Goal: Navigation & Orientation: Find specific page/section

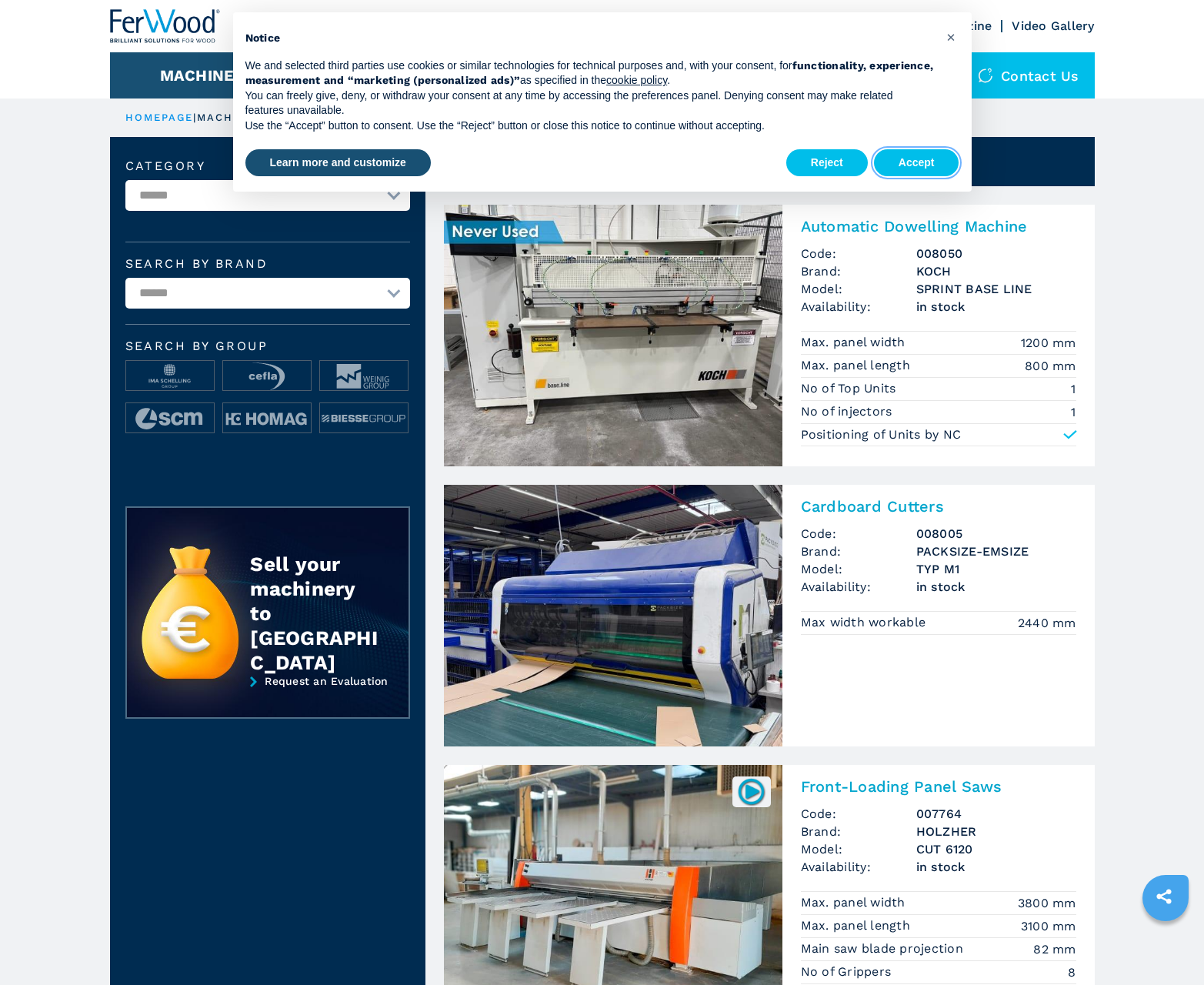
click at [917, 162] on button "Accept" at bounding box center [917, 163] width 85 height 28
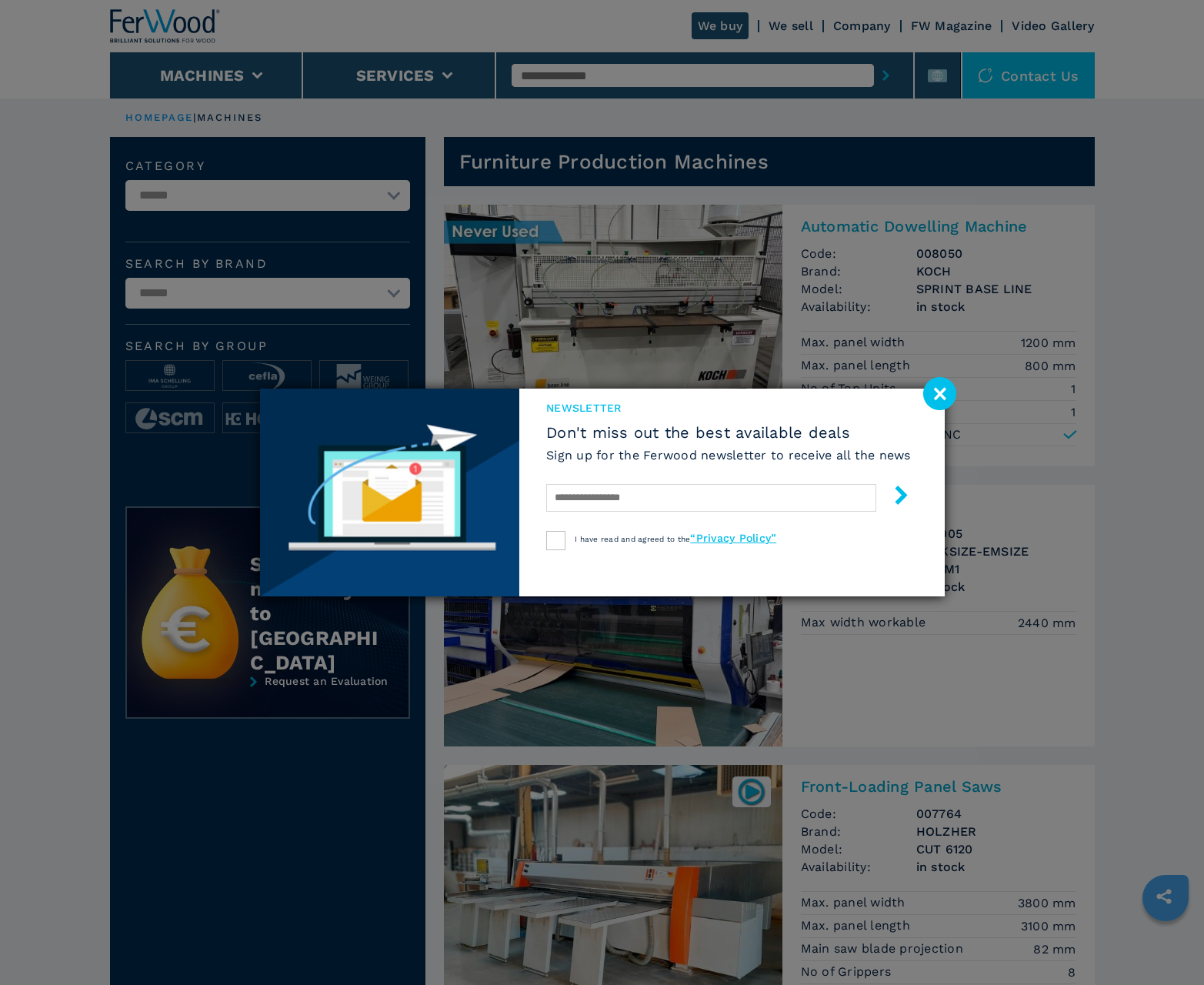
scroll to position [1538, 0]
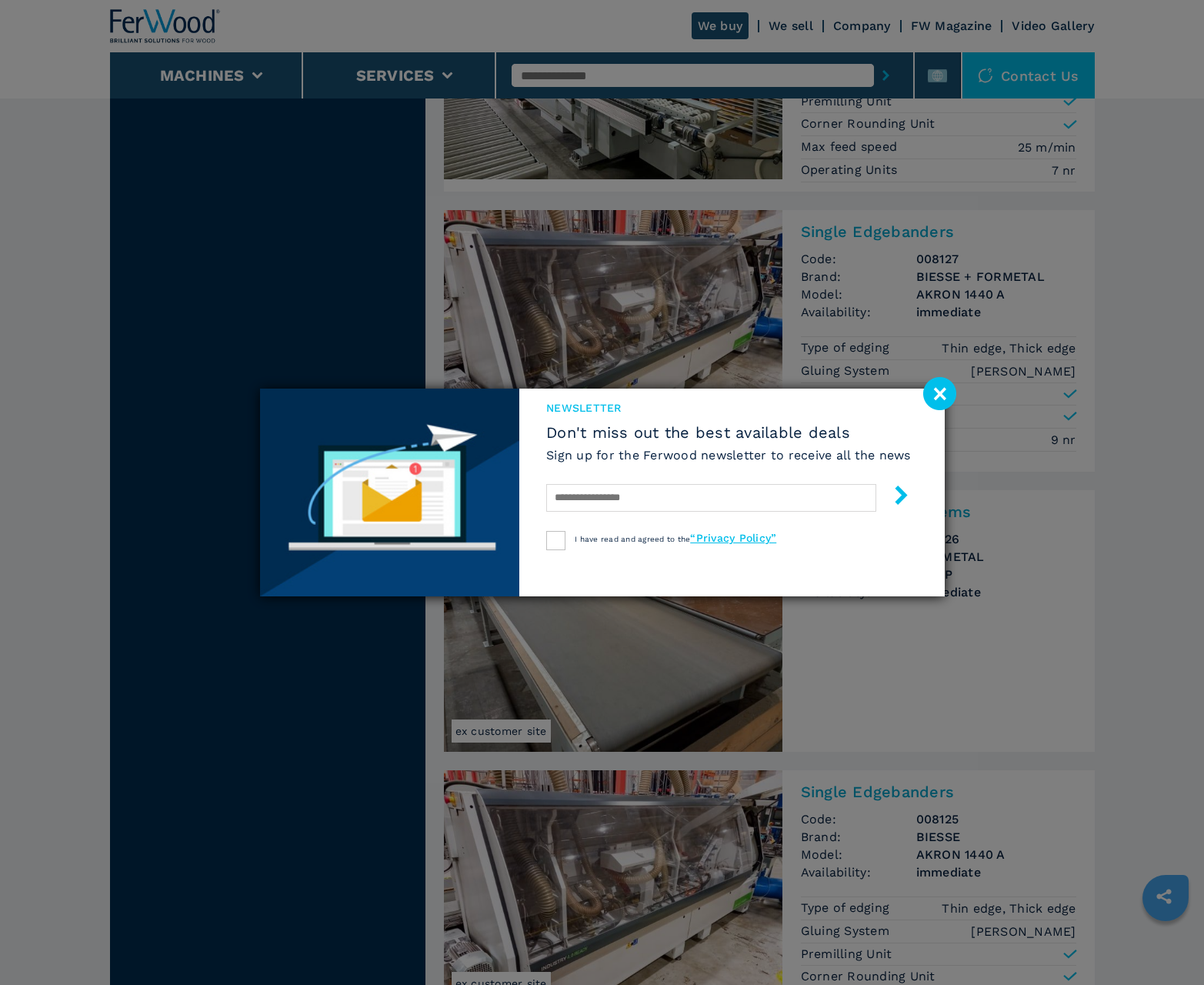
click at [940, 393] on image at bounding box center [940, 393] width 33 height 33
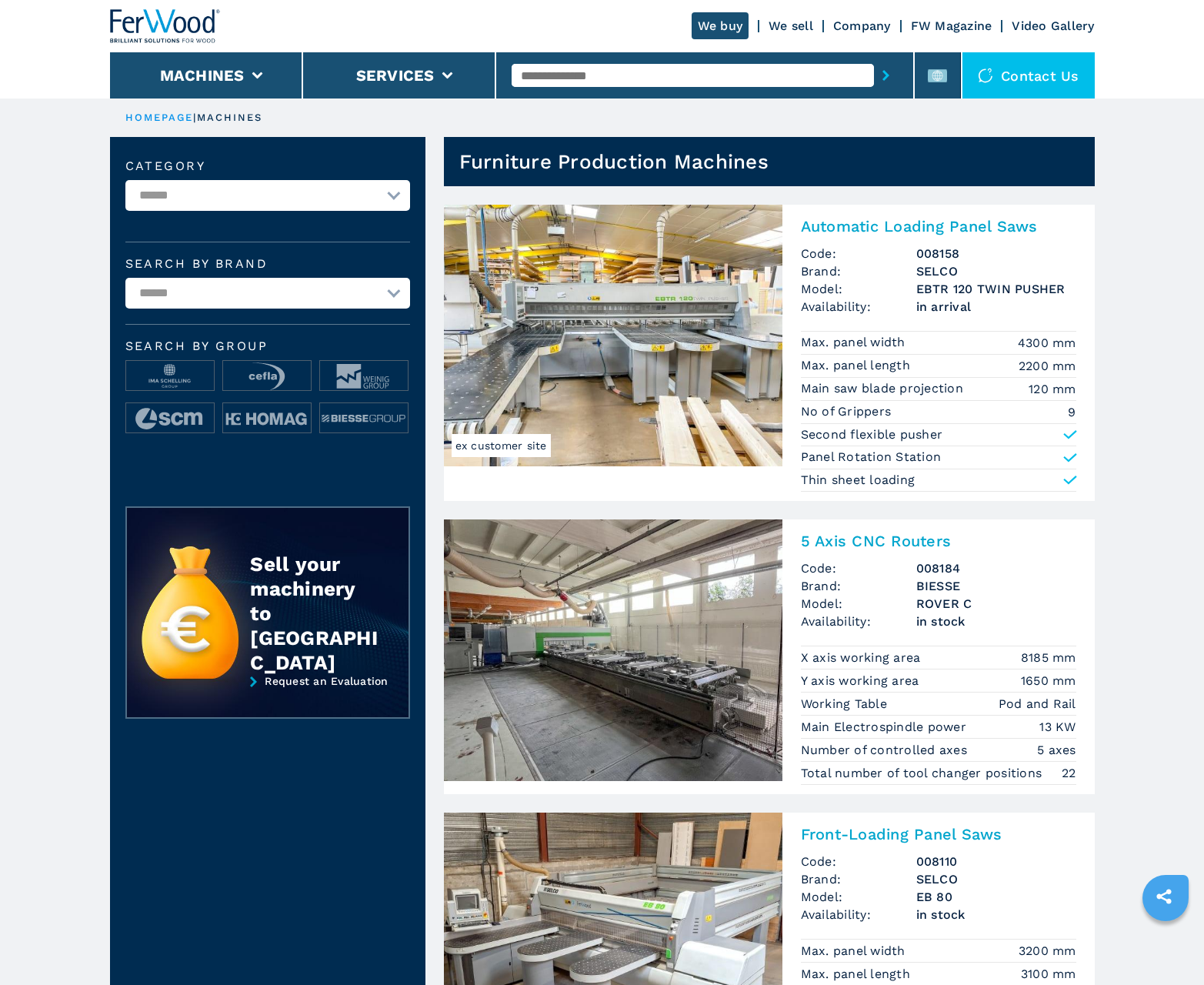
scroll to position [1538, 0]
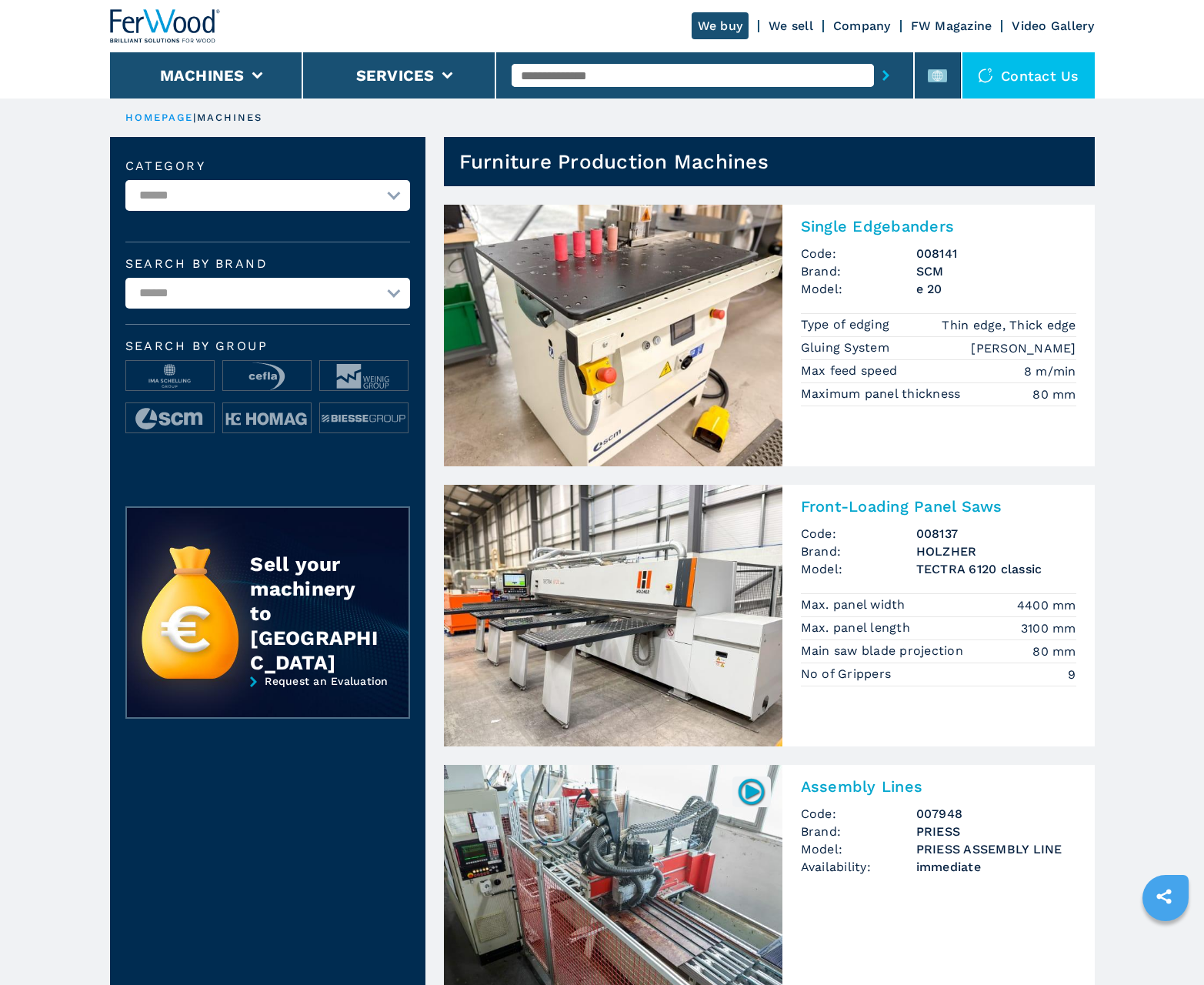
scroll to position [1538, 0]
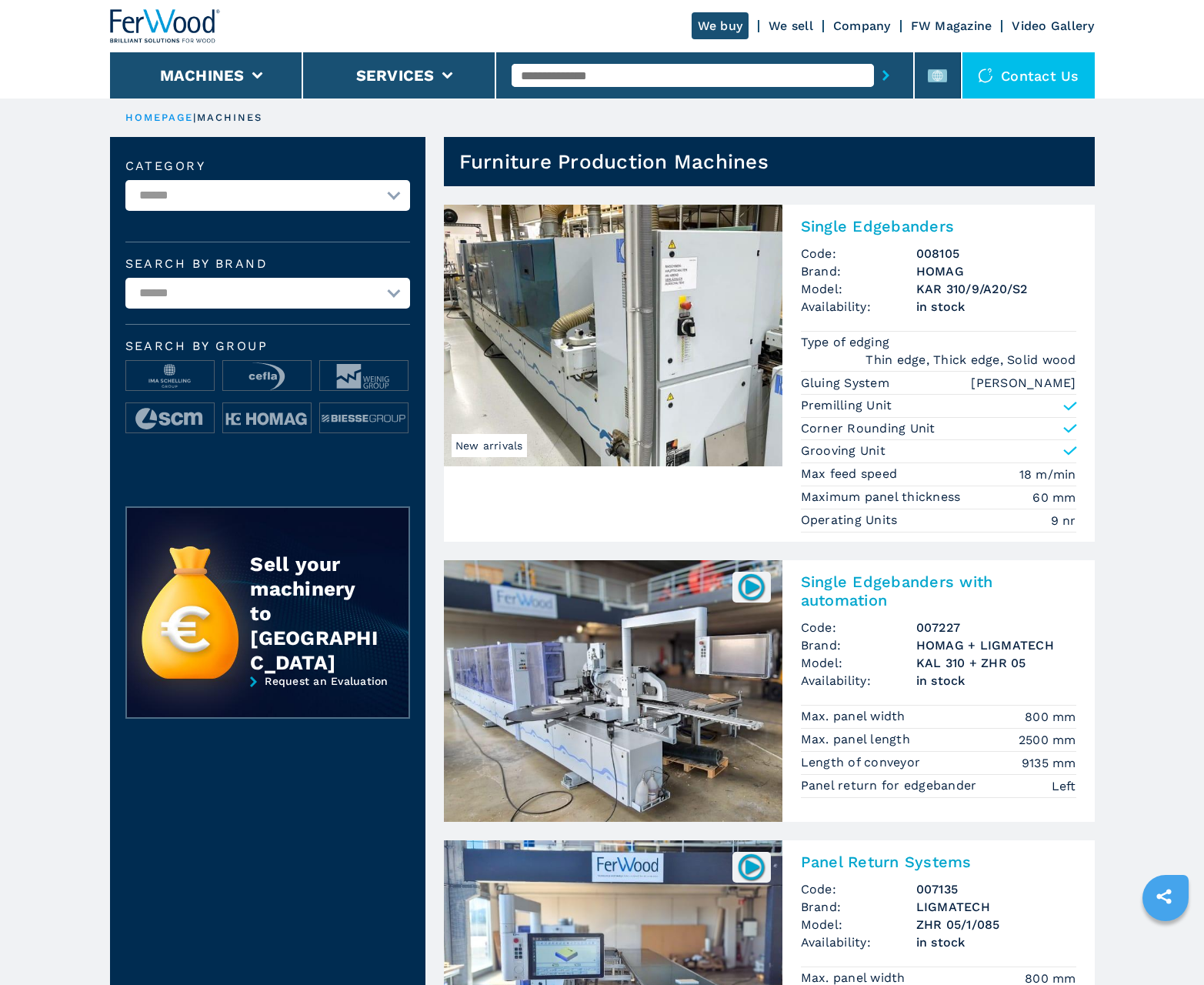
scroll to position [1538, 0]
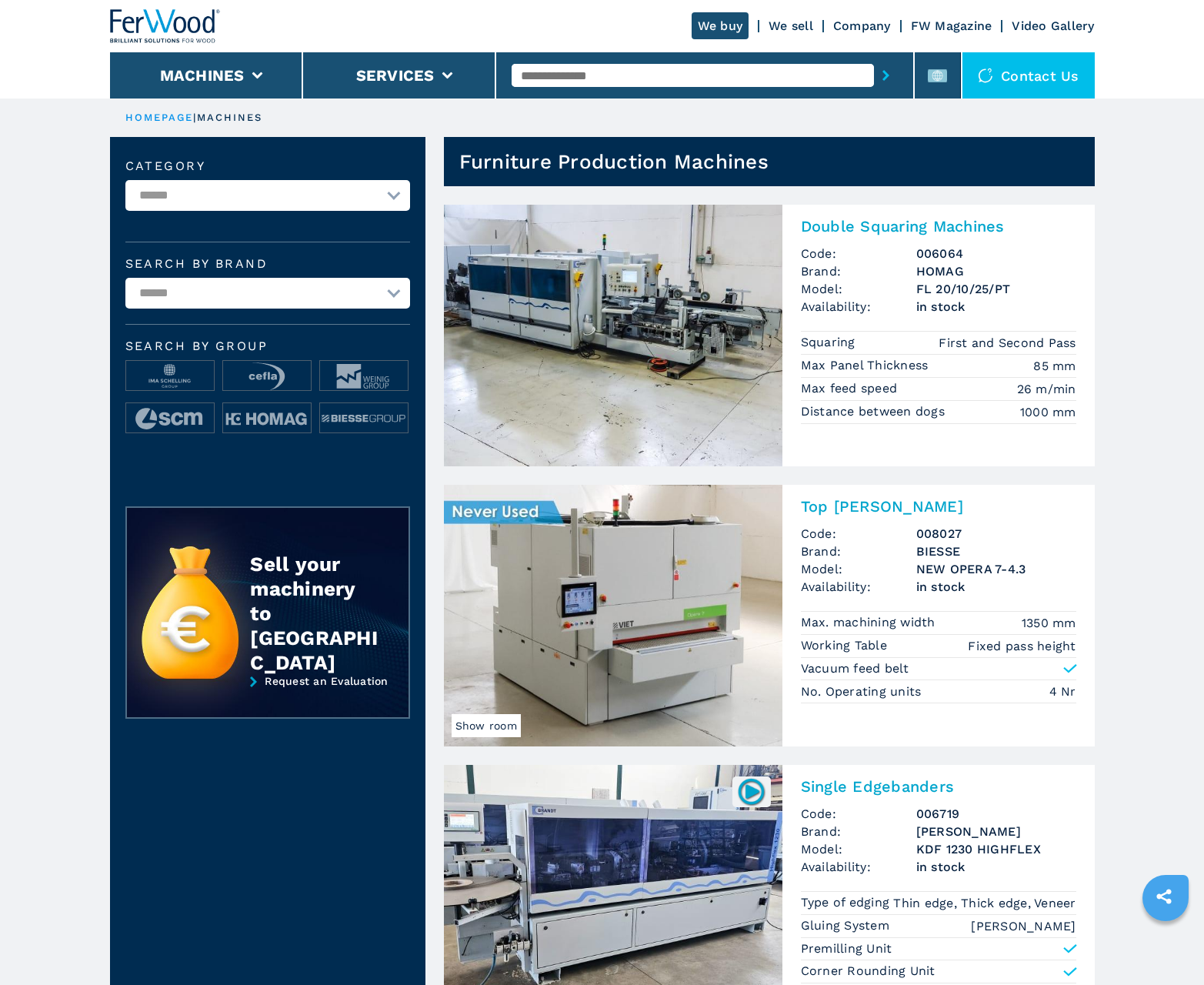
scroll to position [1538, 0]
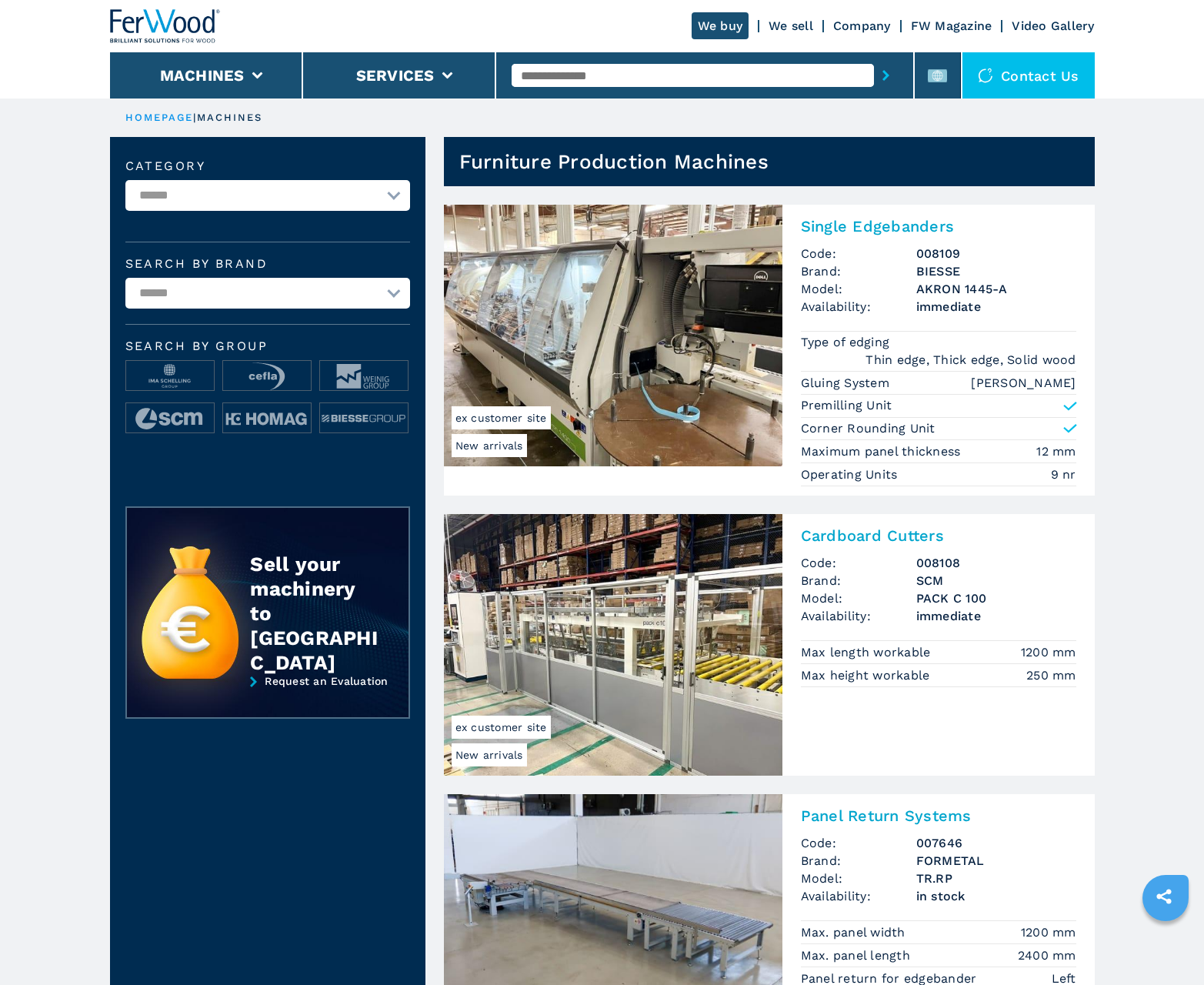
scroll to position [1538, 0]
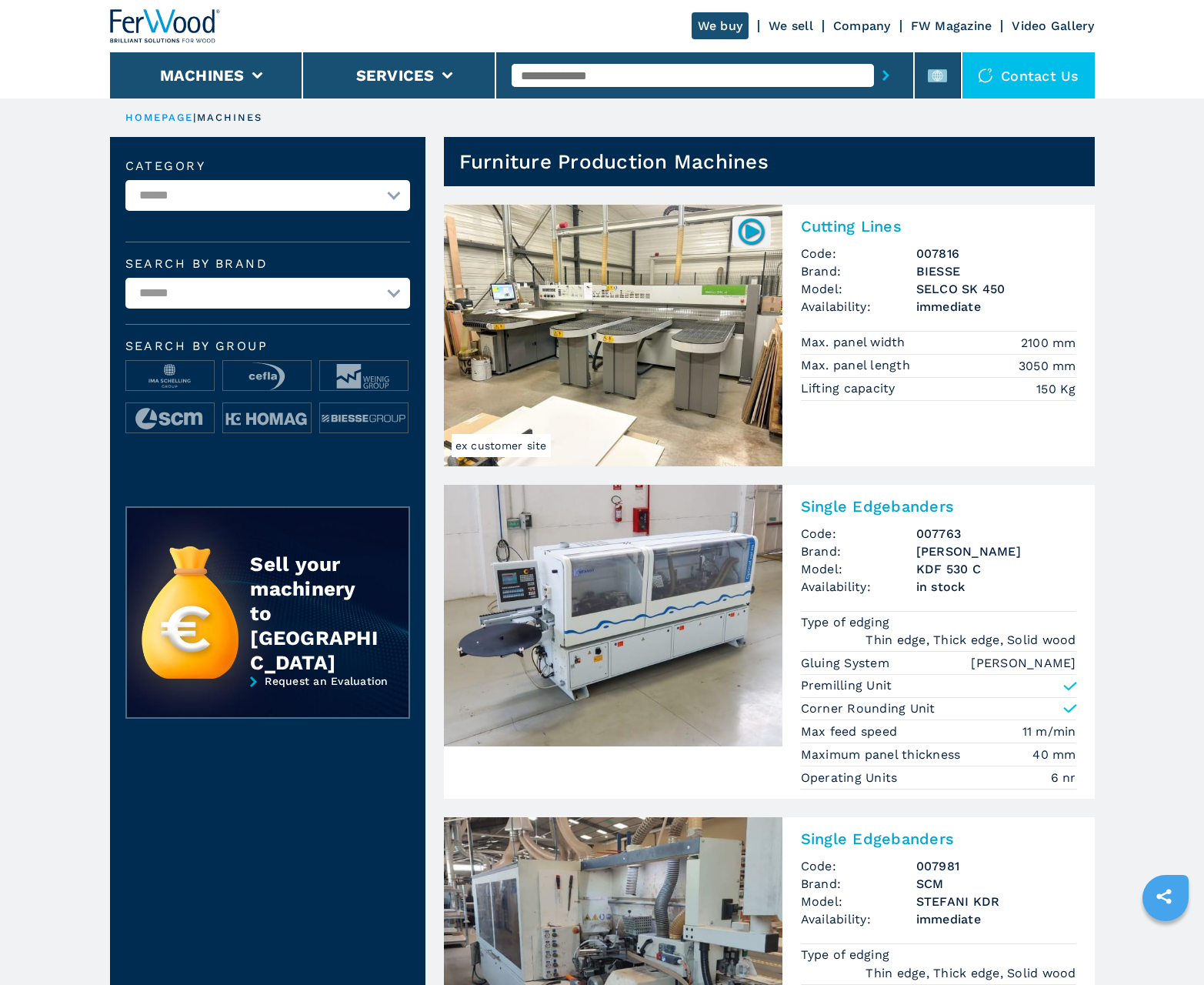
scroll to position [1538, 0]
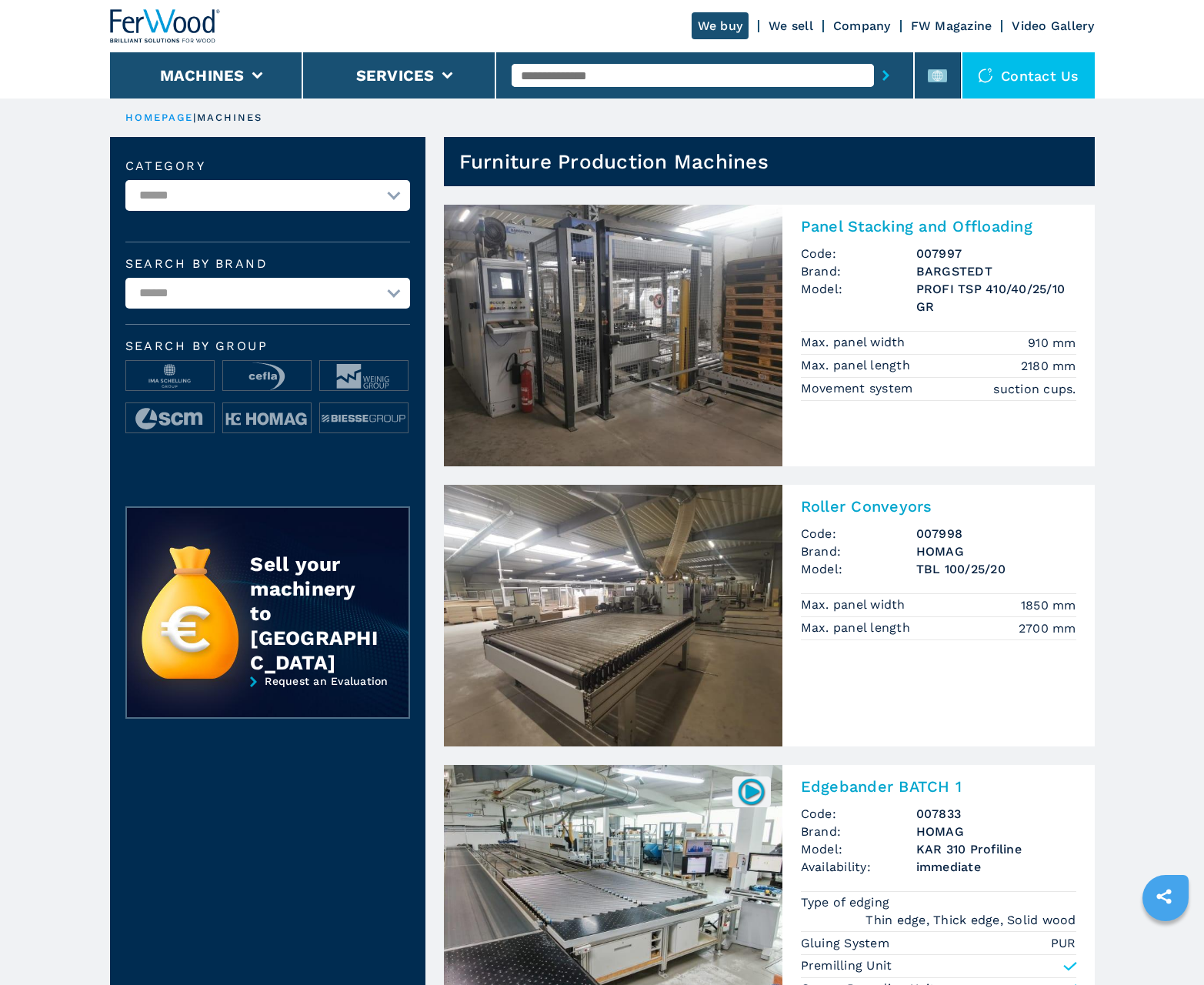
scroll to position [1538, 0]
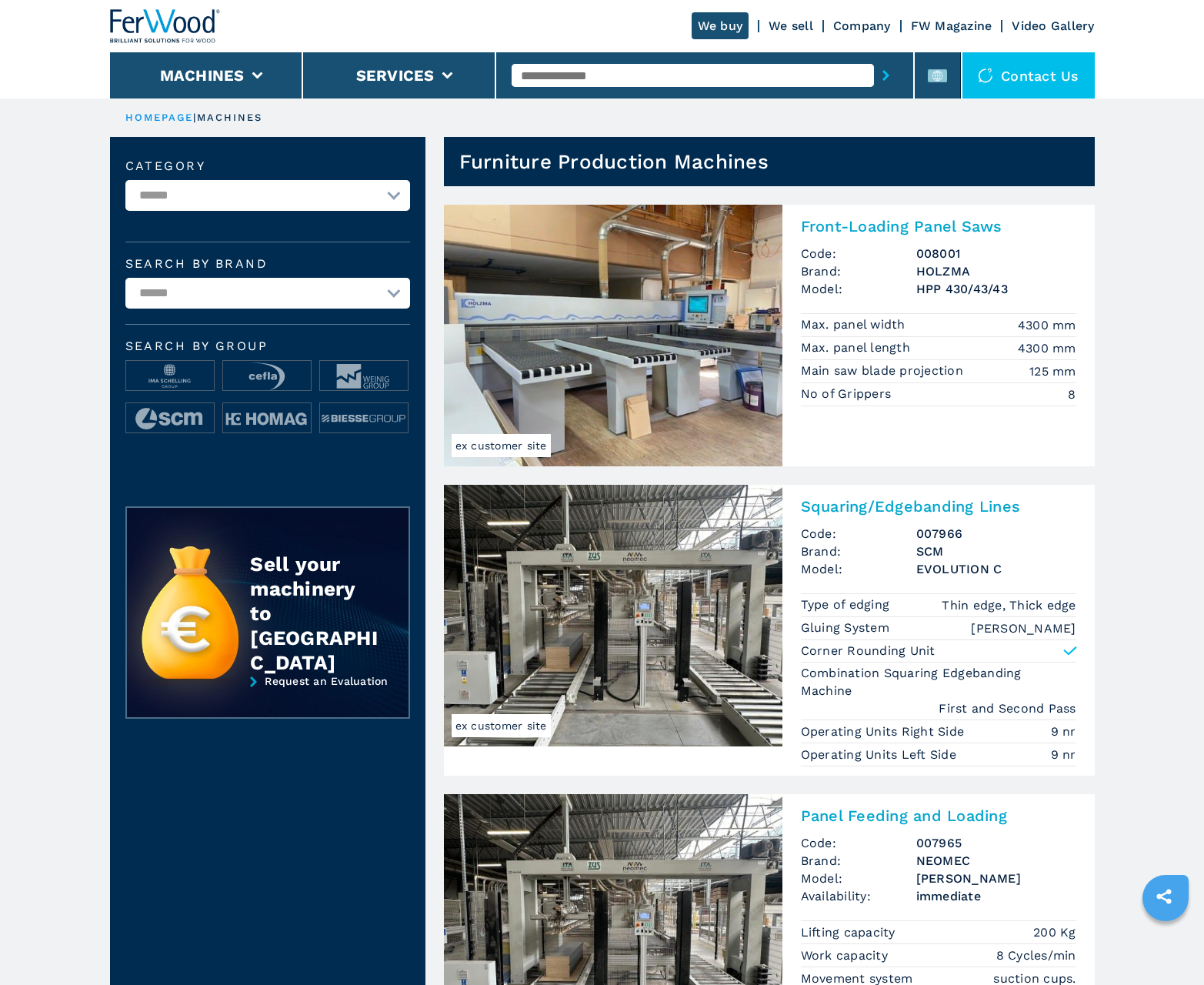
scroll to position [1538, 0]
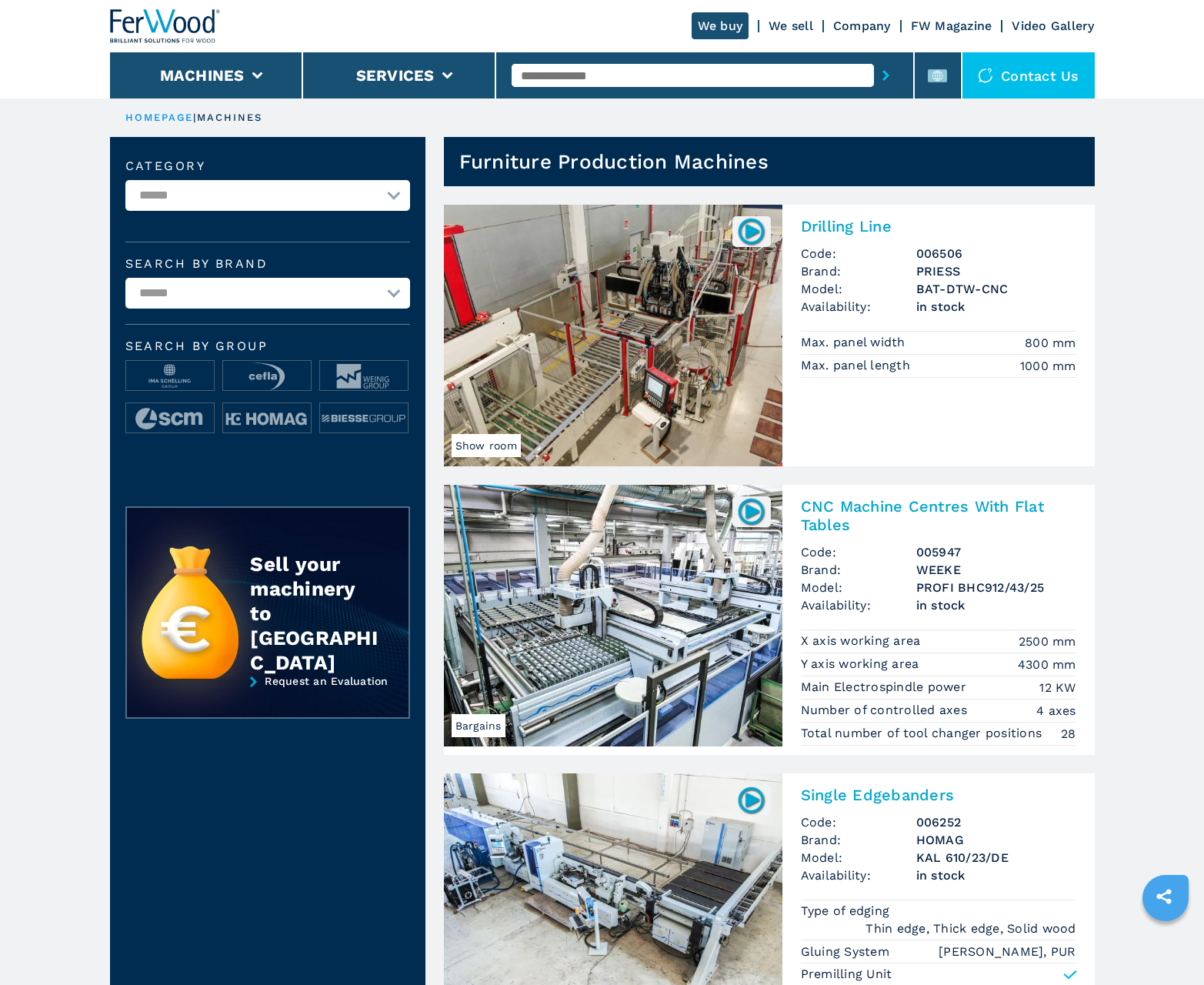
scroll to position [1538, 0]
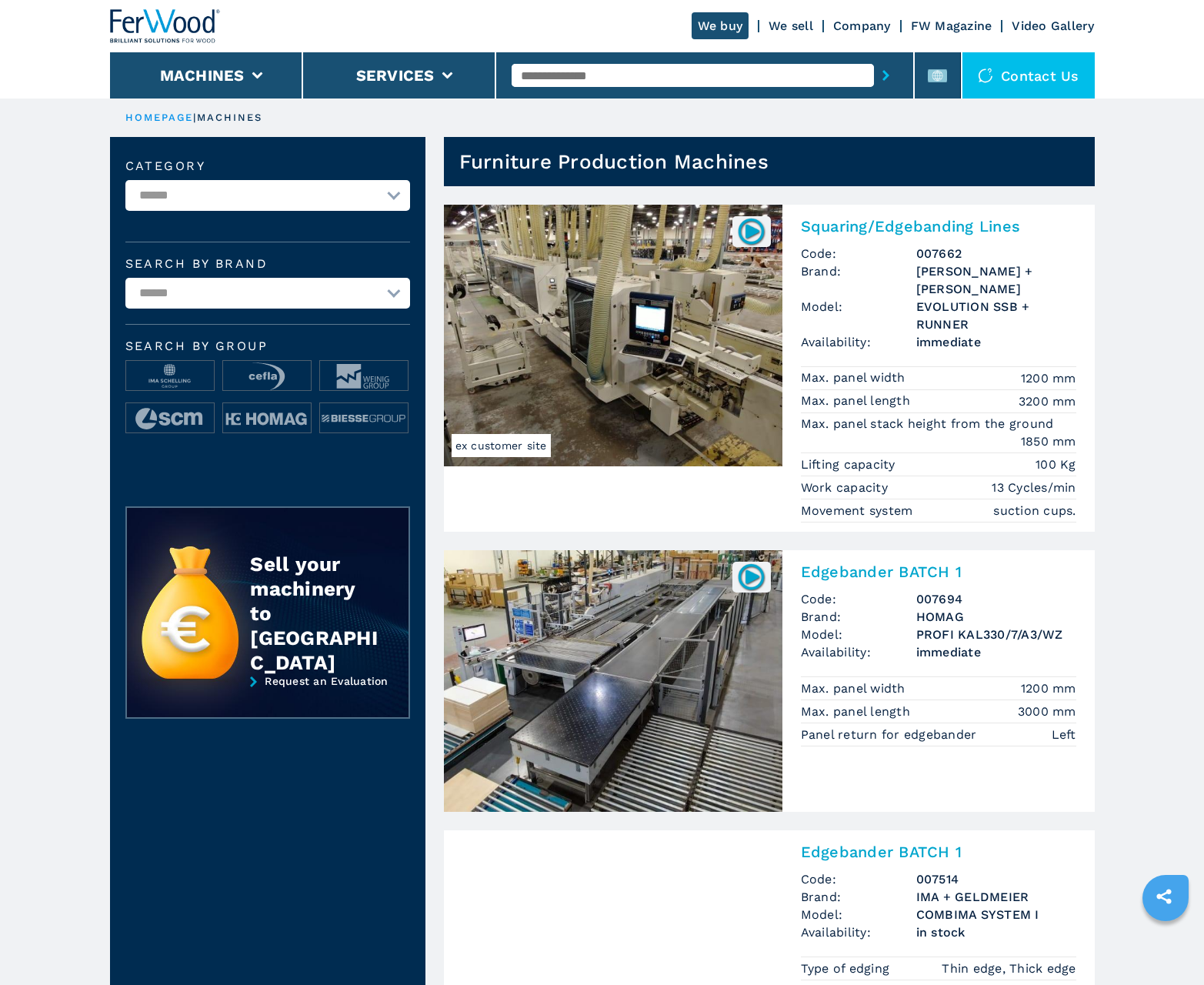
scroll to position [1538, 0]
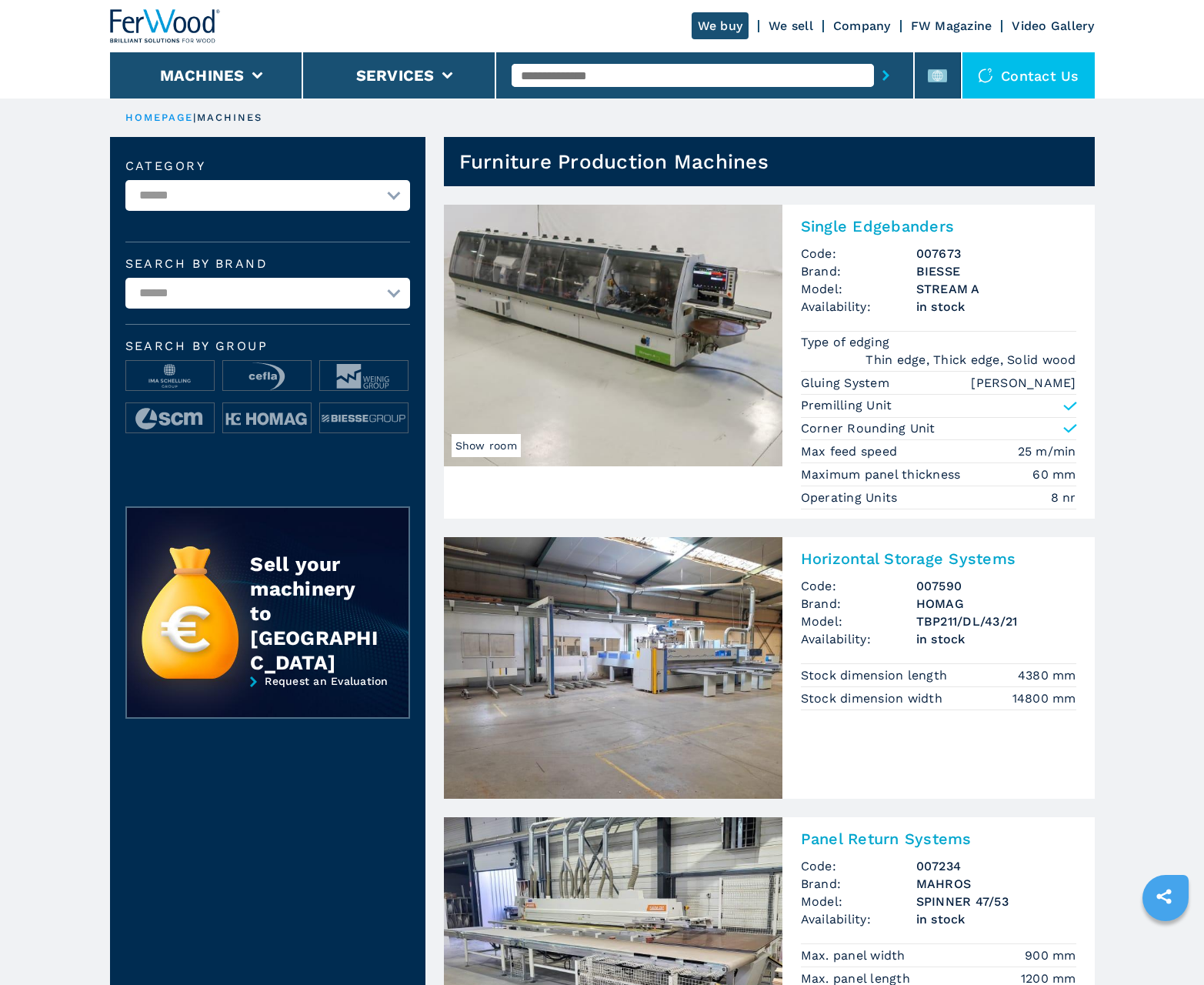
scroll to position [1538, 0]
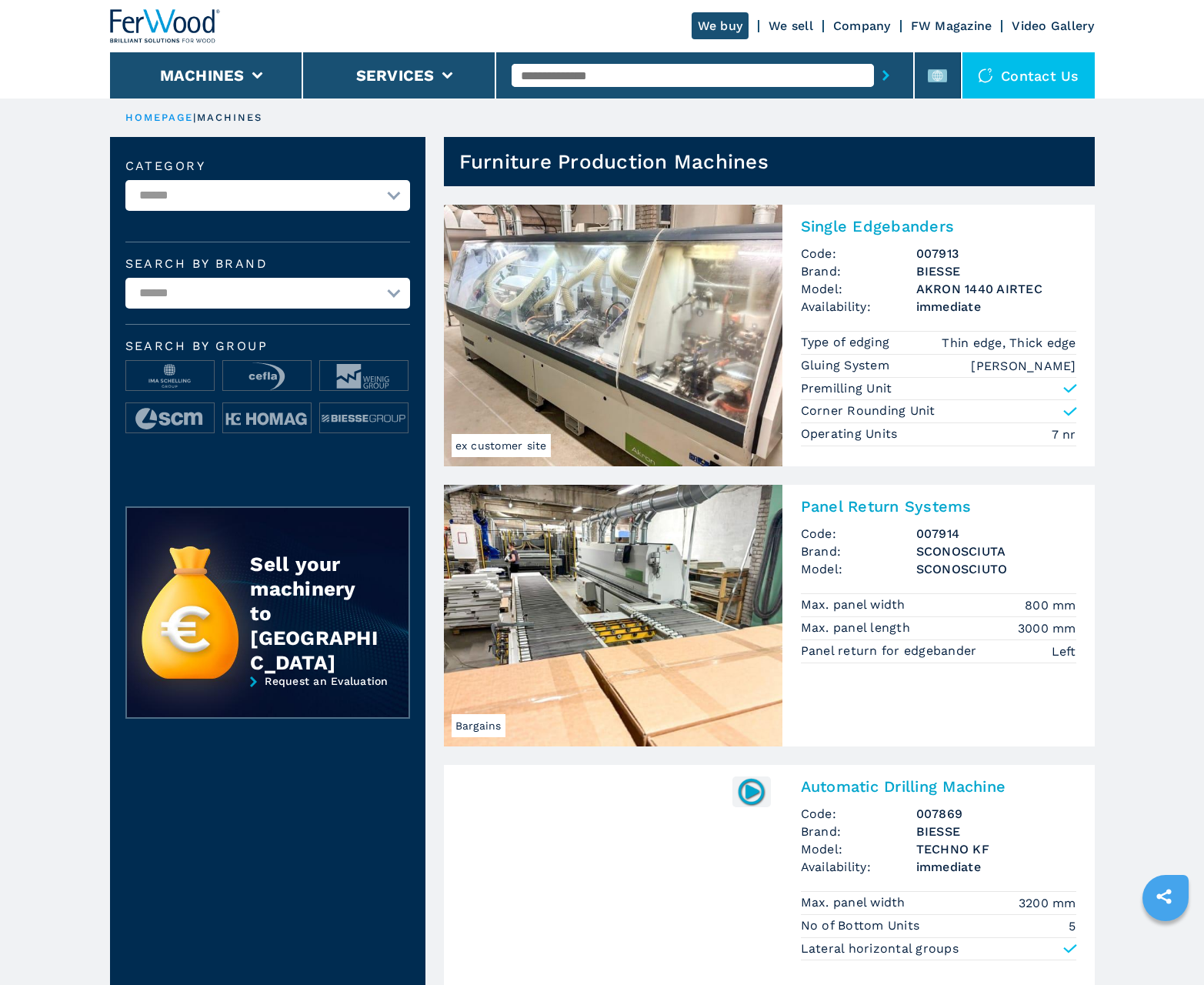
scroll to position [1538, 0]
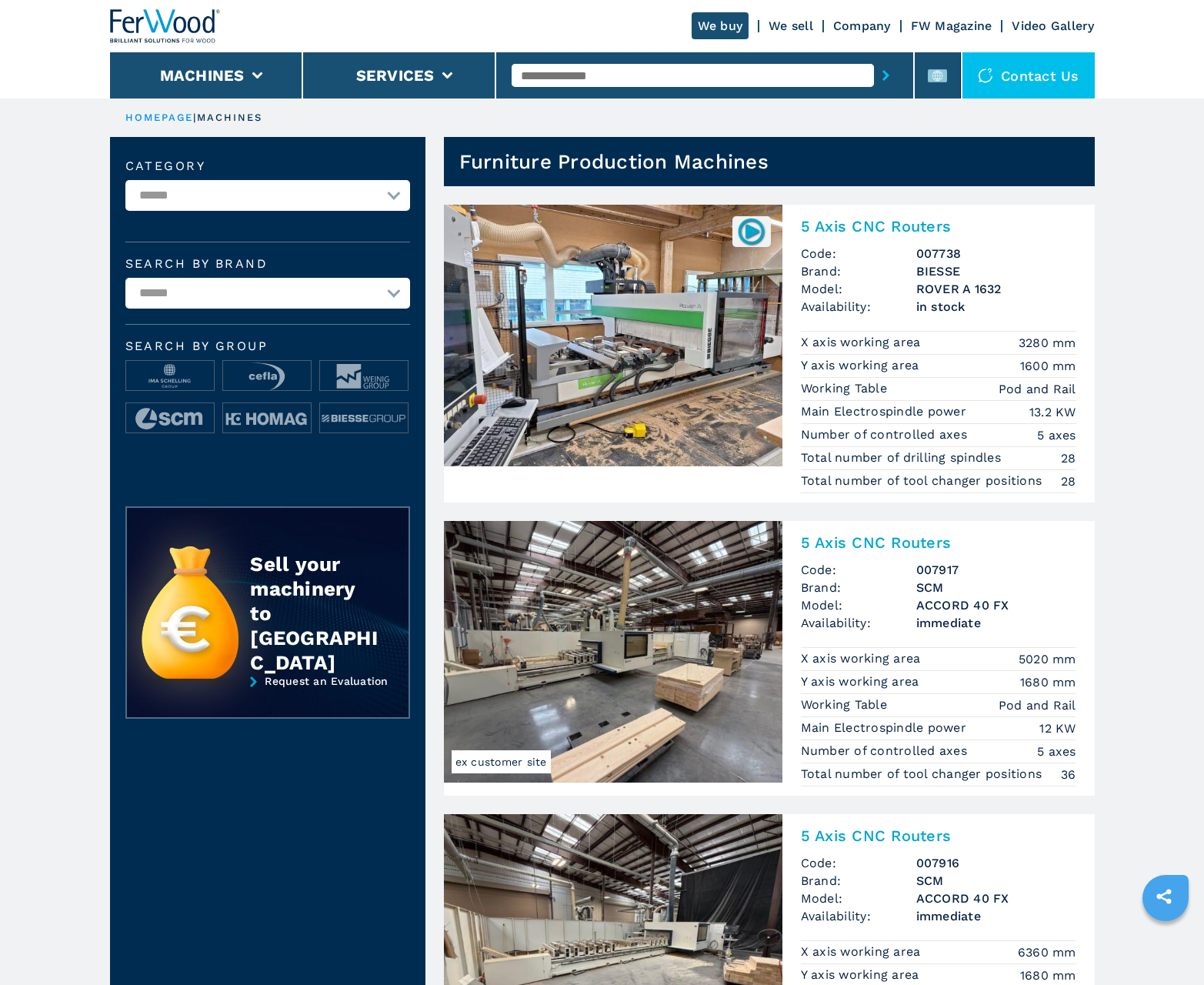
scroll to position [1538, 0]
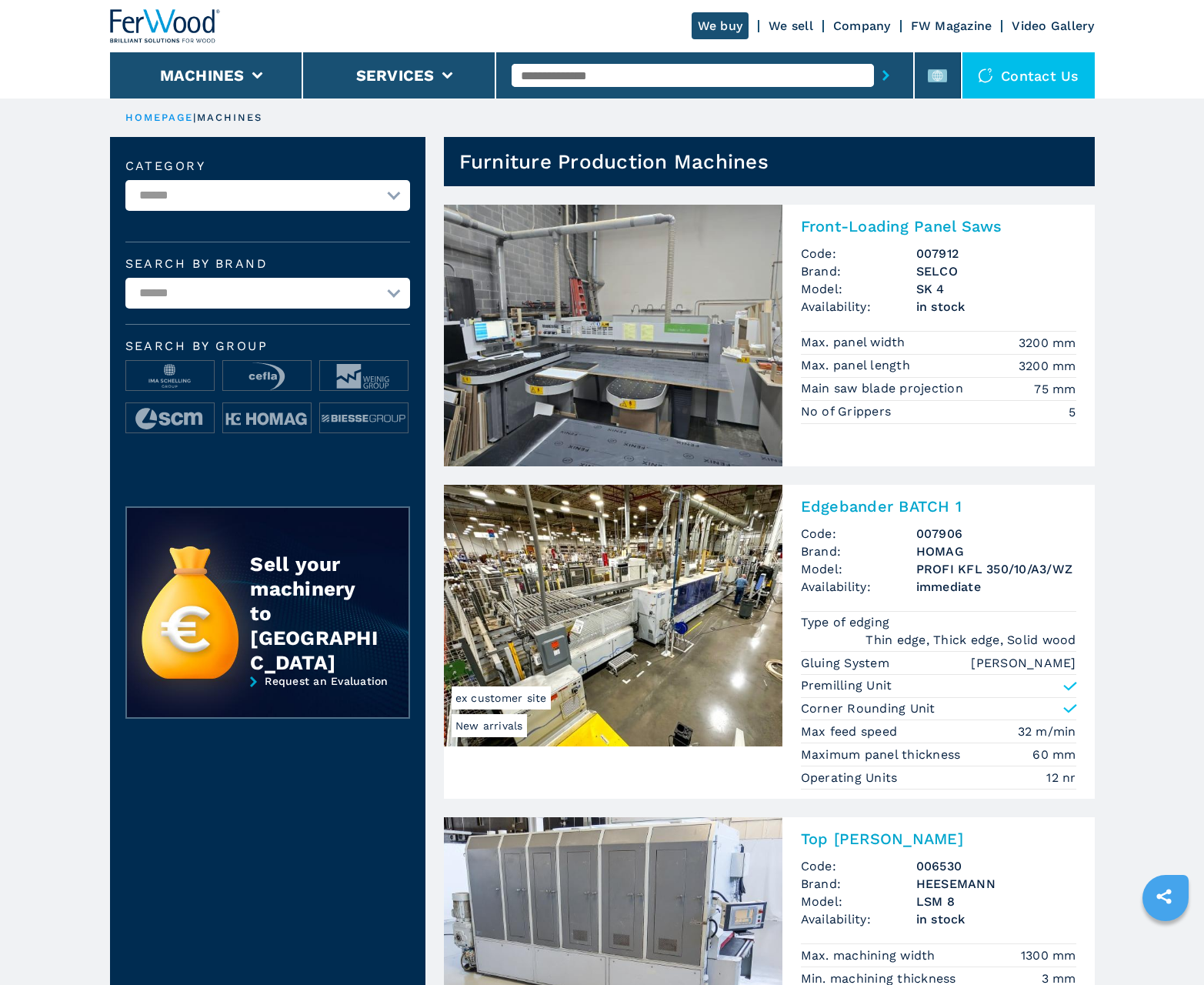
scroll to position [1538, 0]
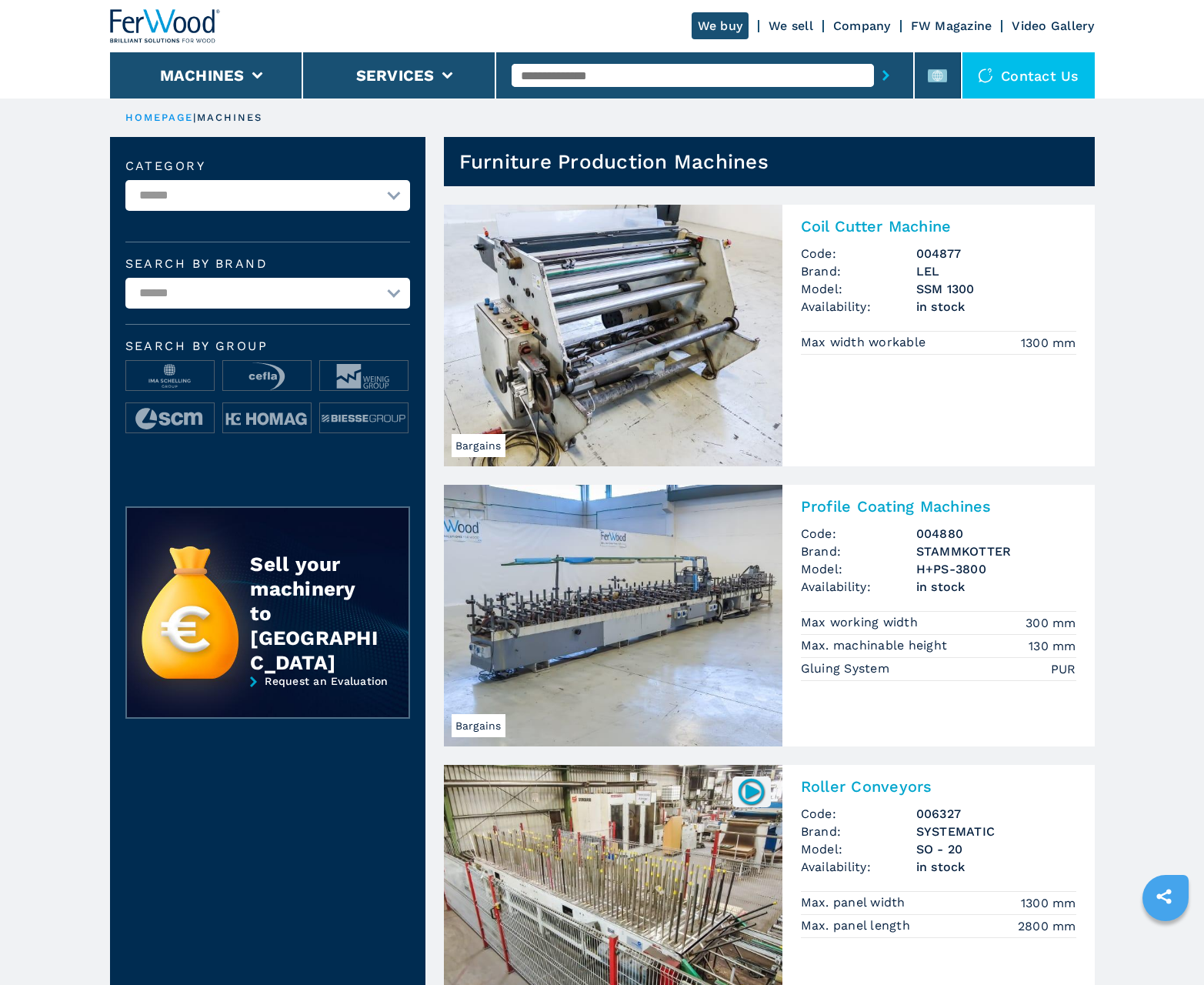
scroll to position [1538, 0]
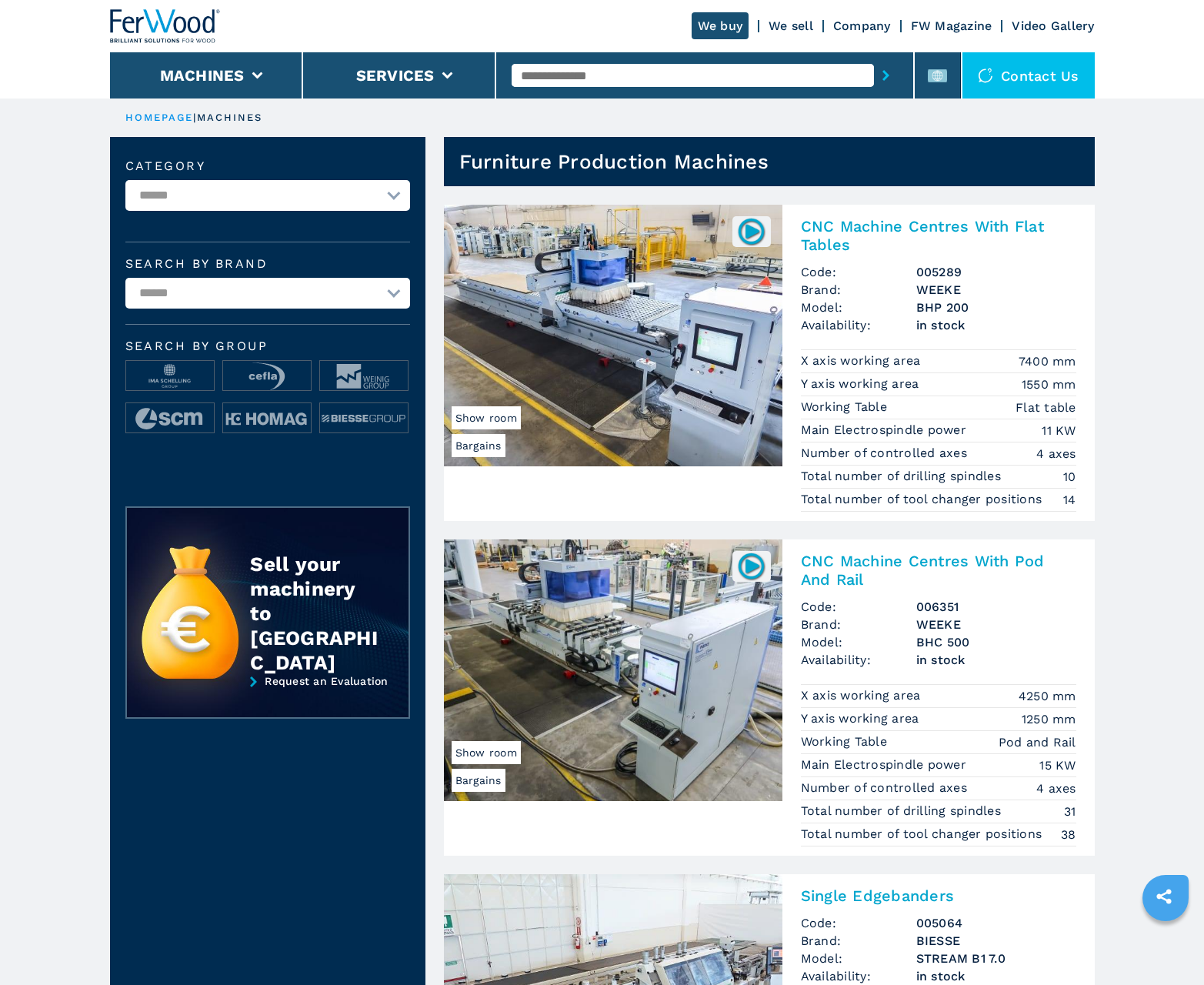
scroll to position [1538, 0]
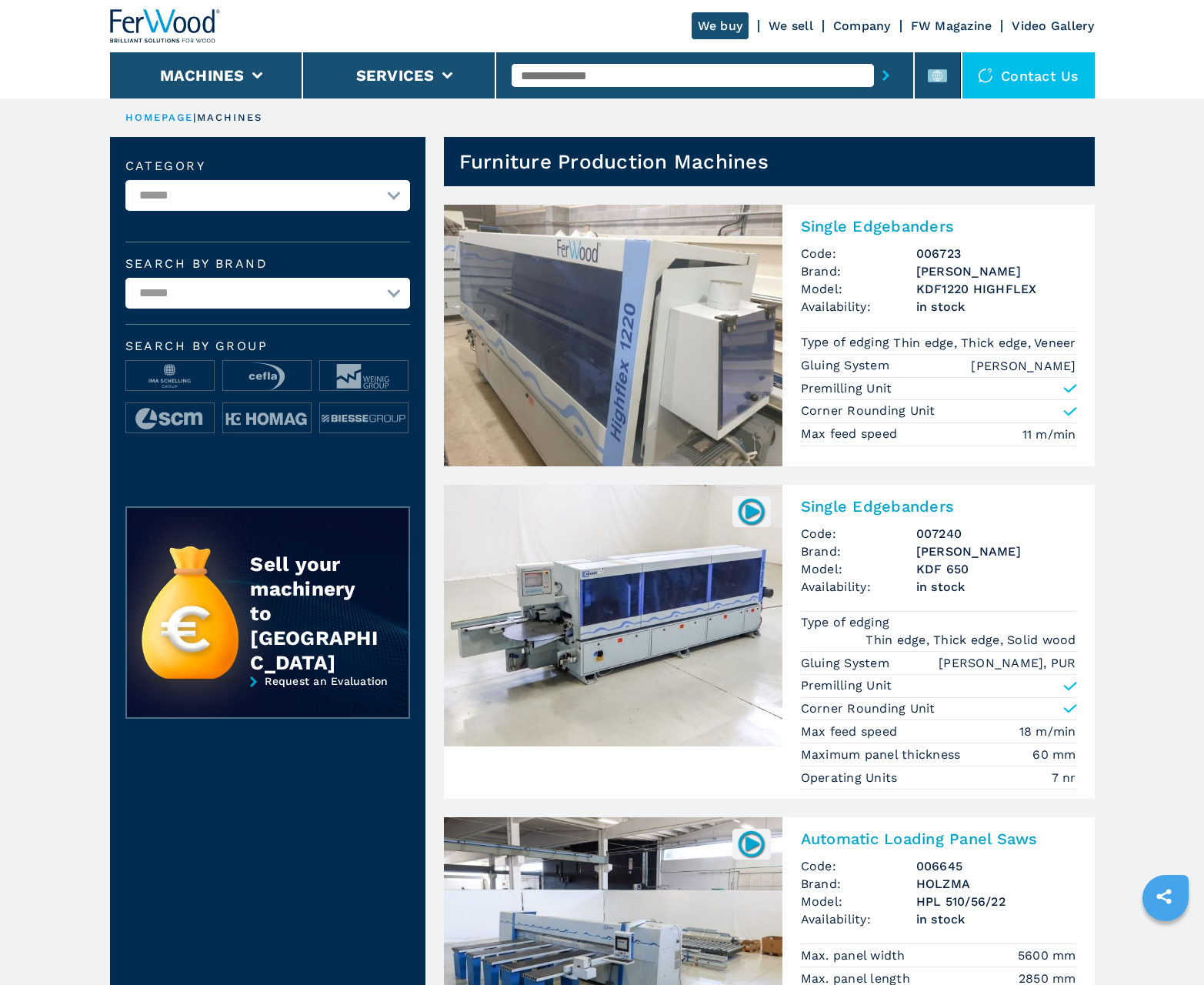
scroll to position [1538, 0]
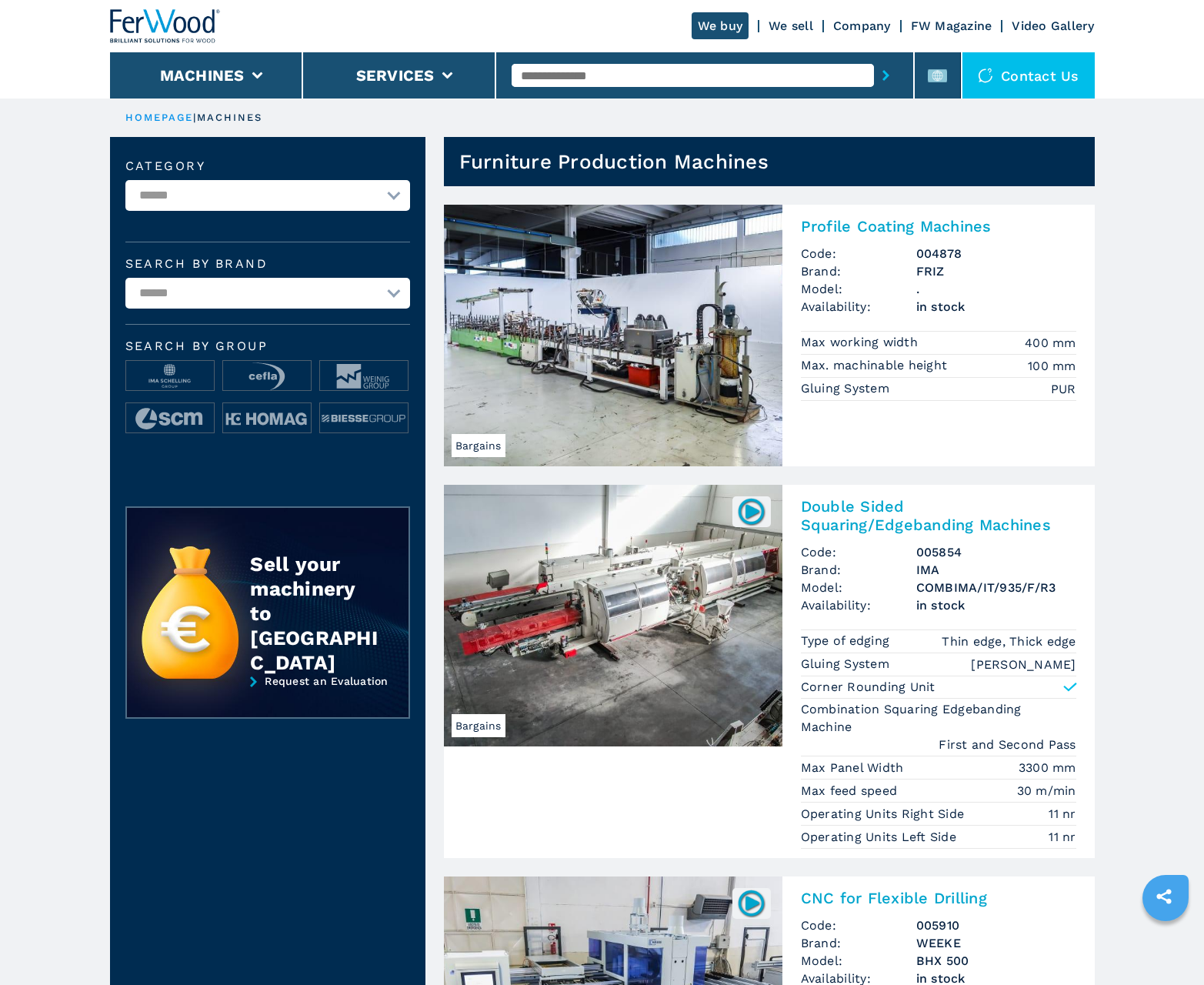
scroll to position [1538, 0]
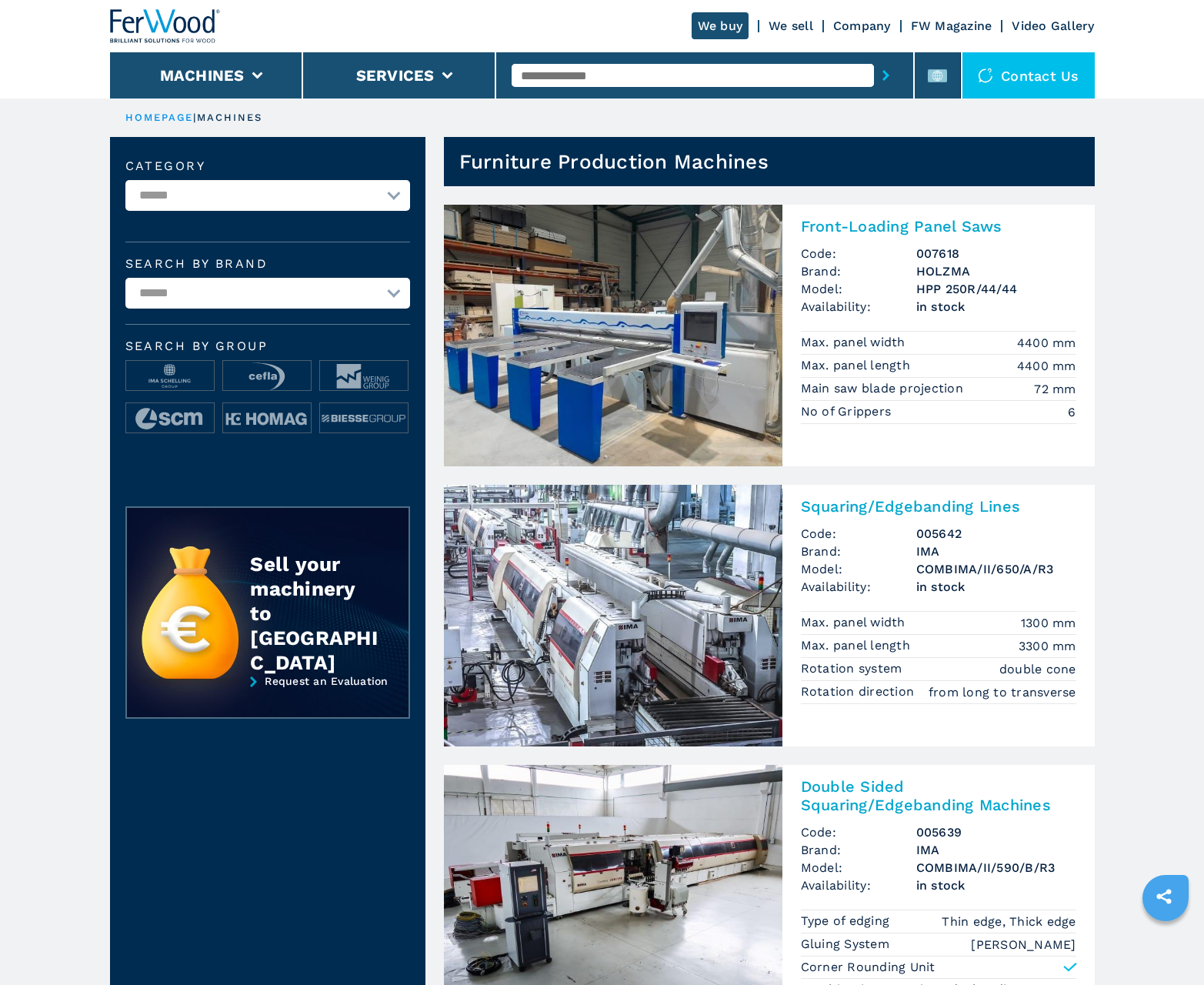
scroll to position [1538, 0]
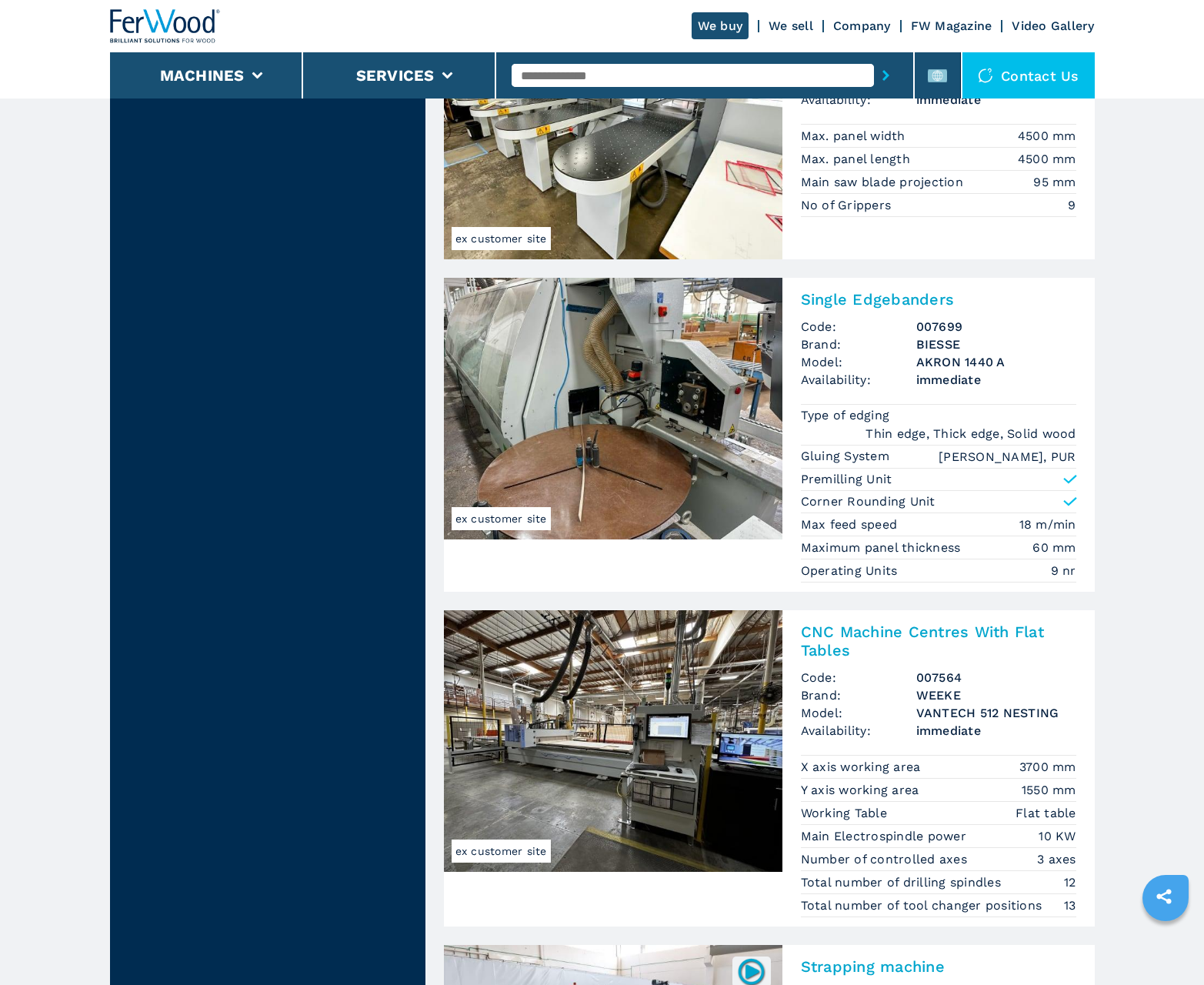
scroll to position [3125, 0]
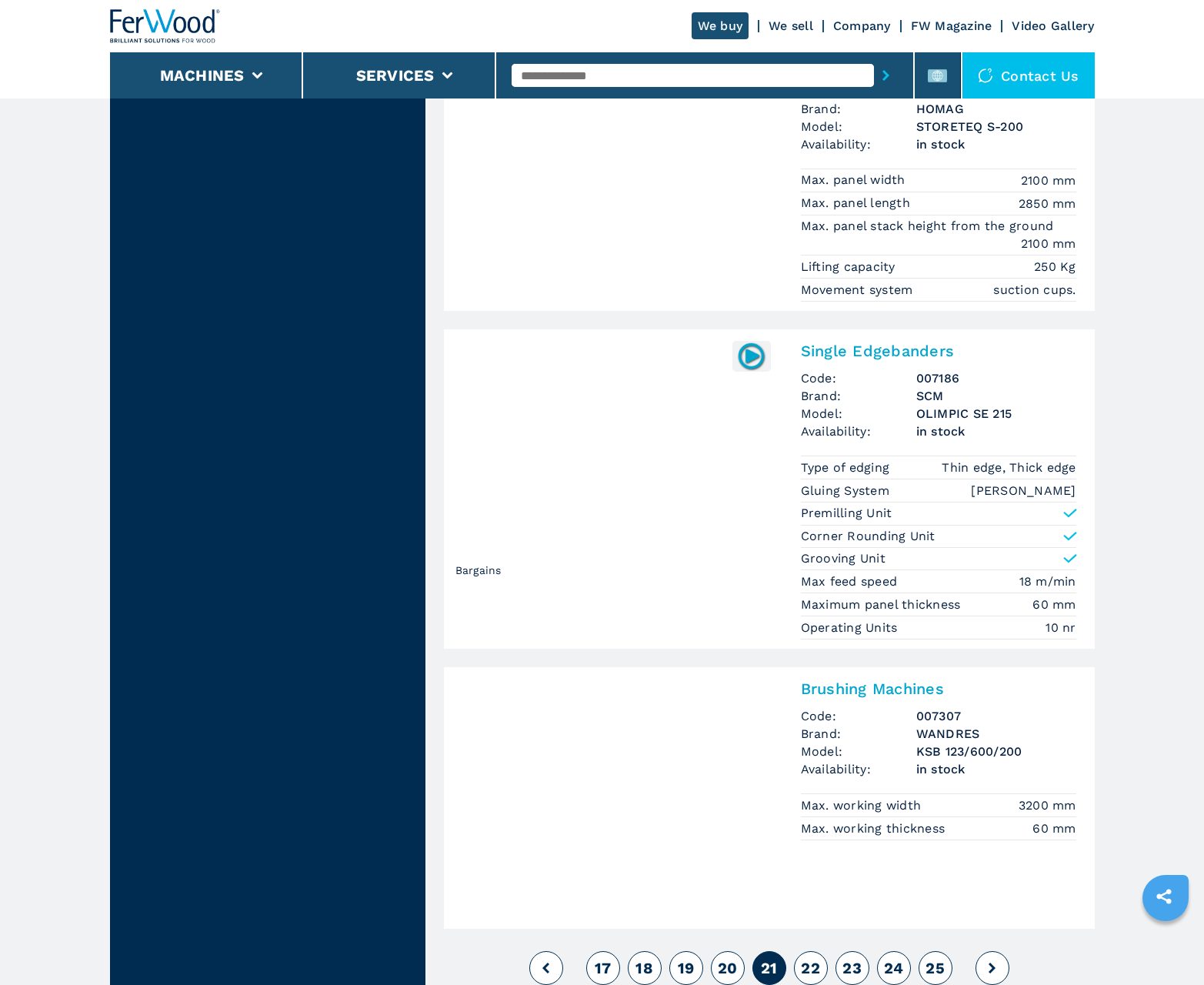
click at [811, 968] on span "22" at bounding box center [811, 968] width 19 height 18
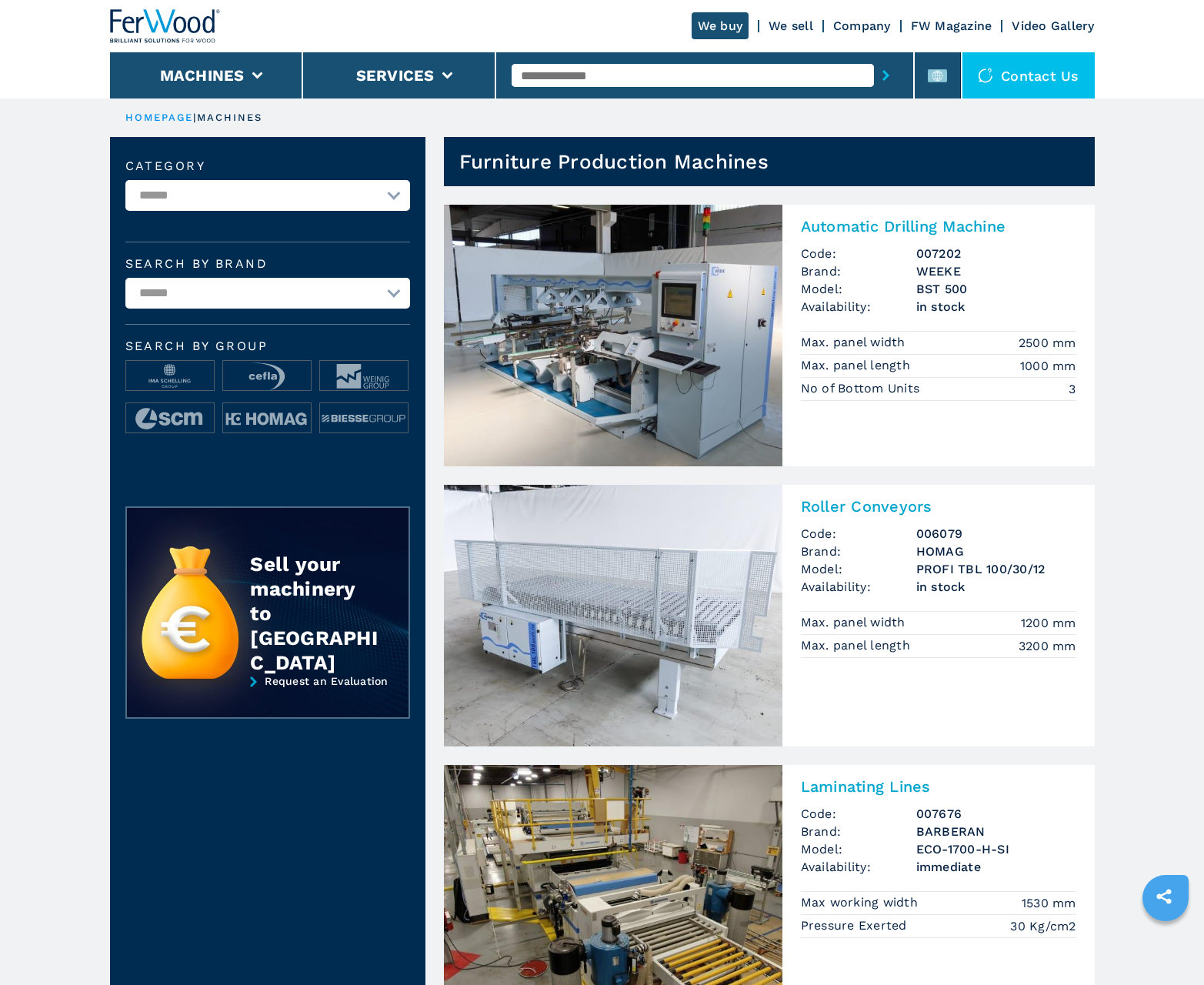
scroll to position [1538, 0]
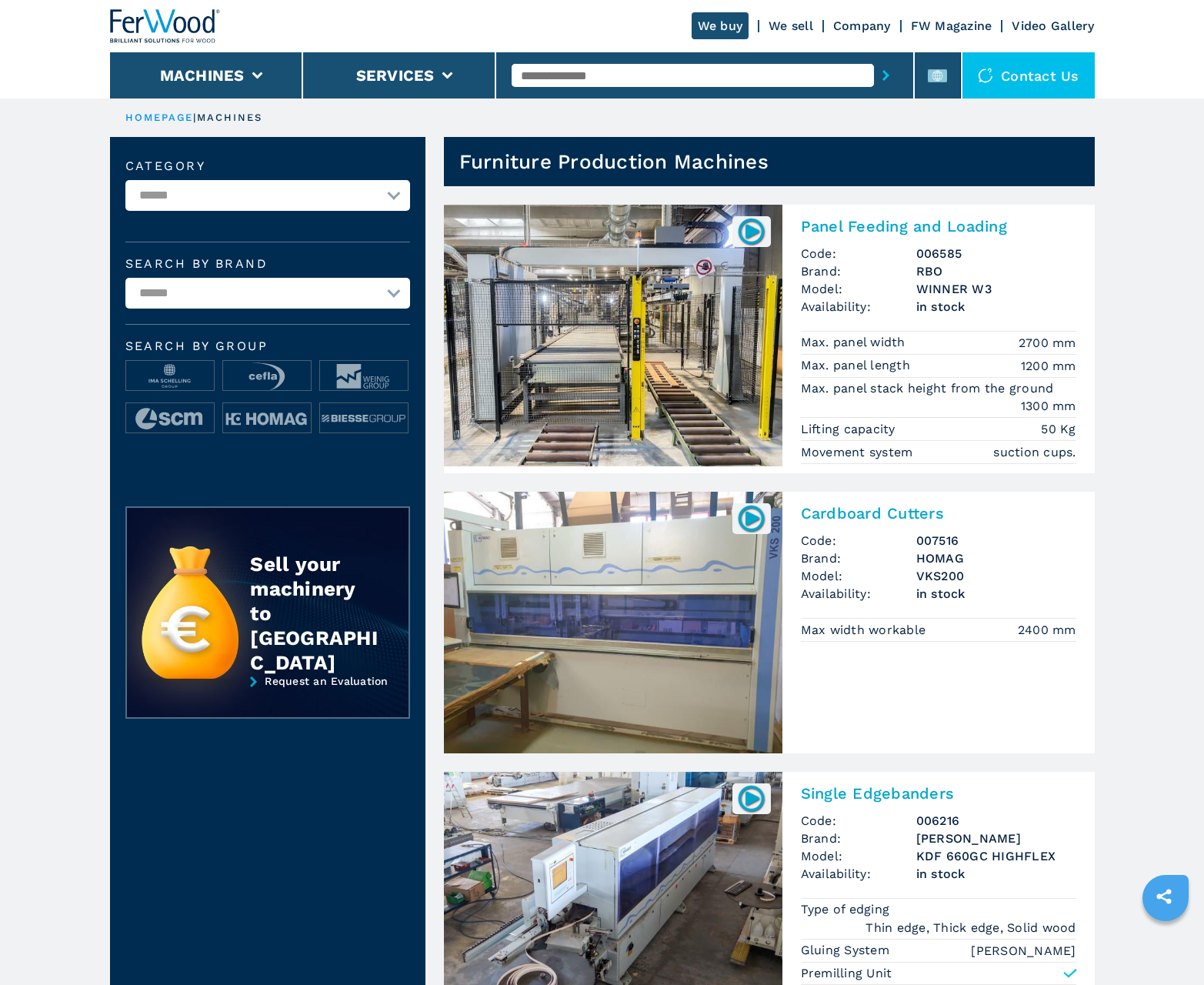
scroll to position [1538, 0]
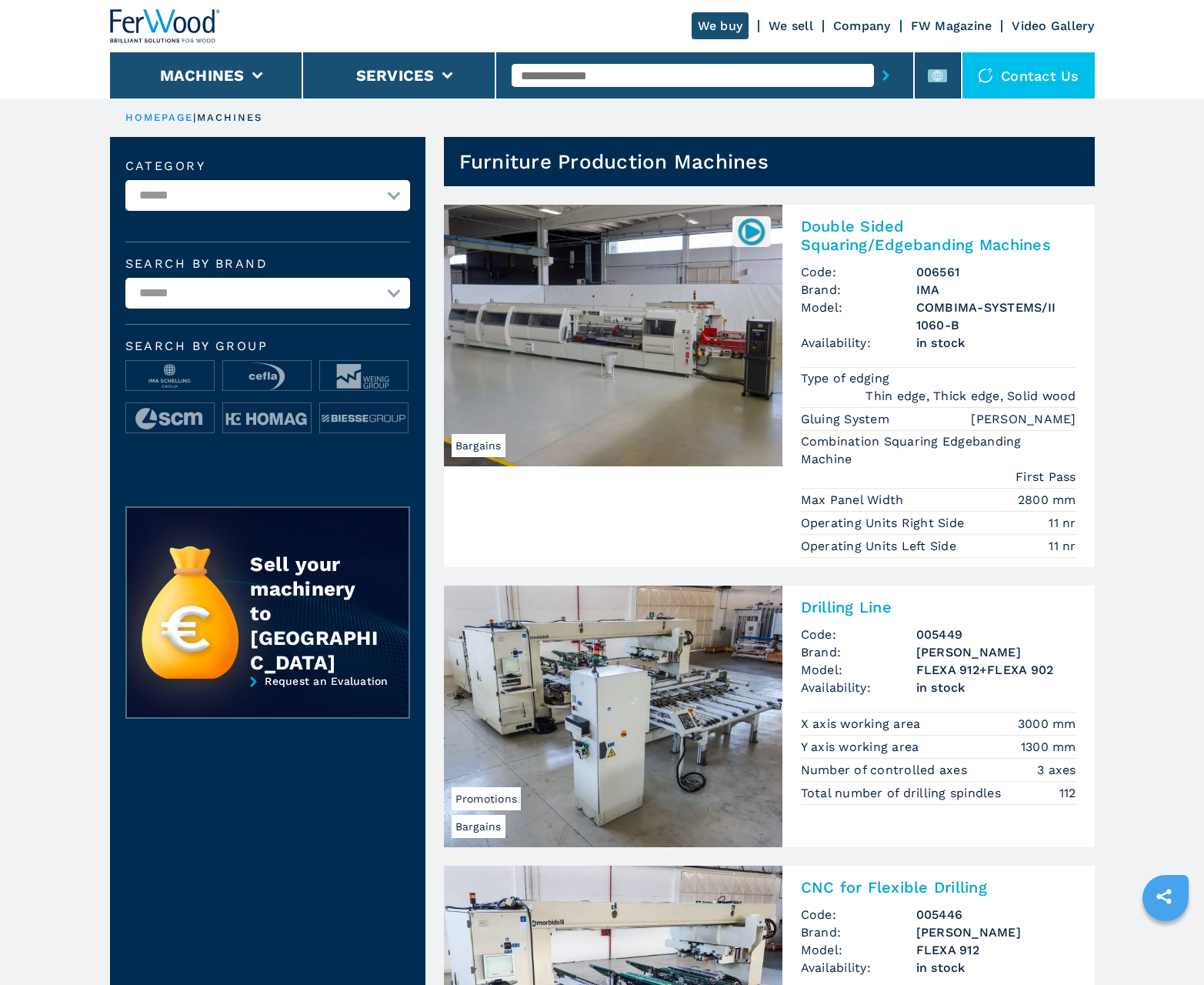
scroll to position [1538, 0]
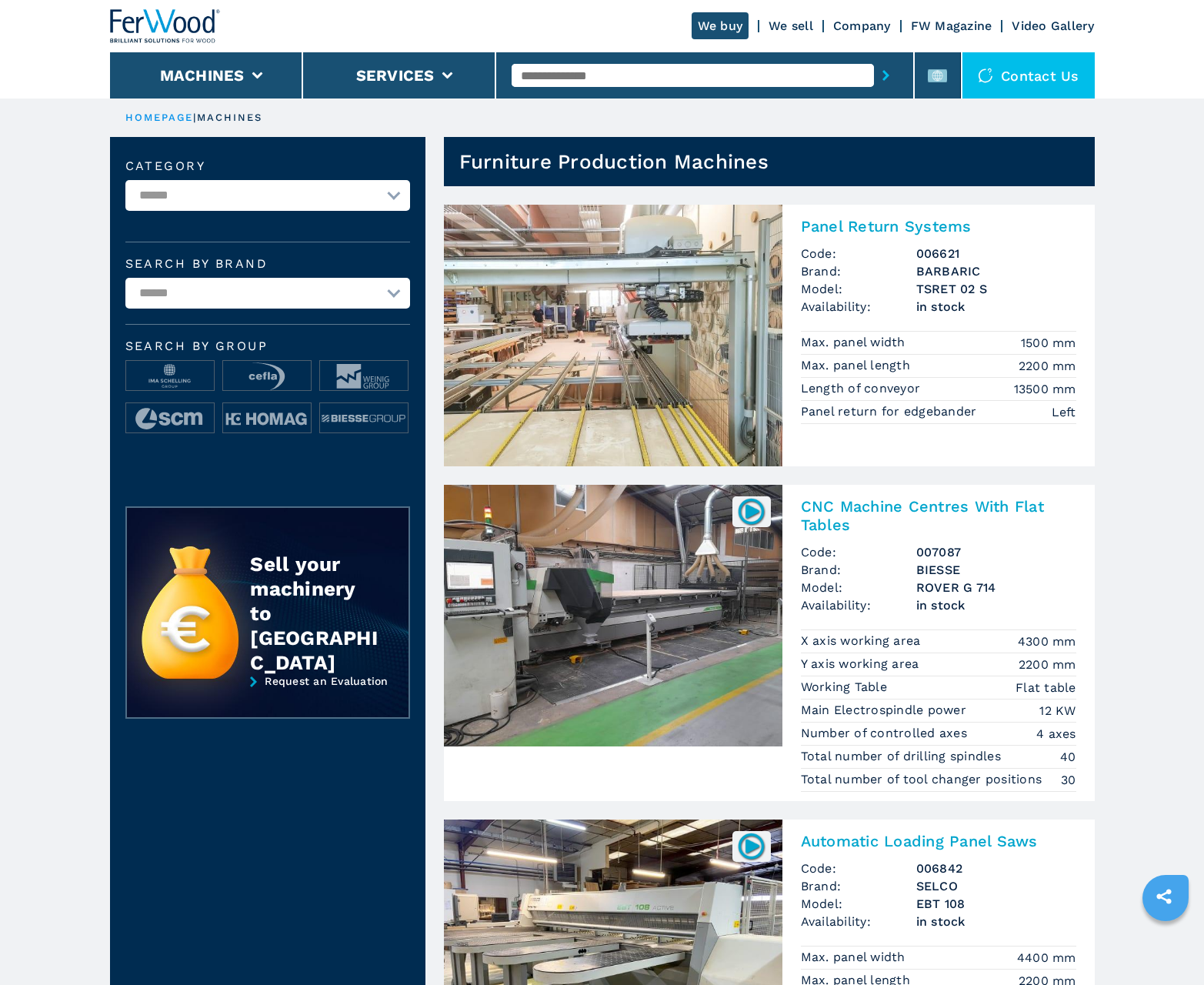
scroll to position [1538, 0]
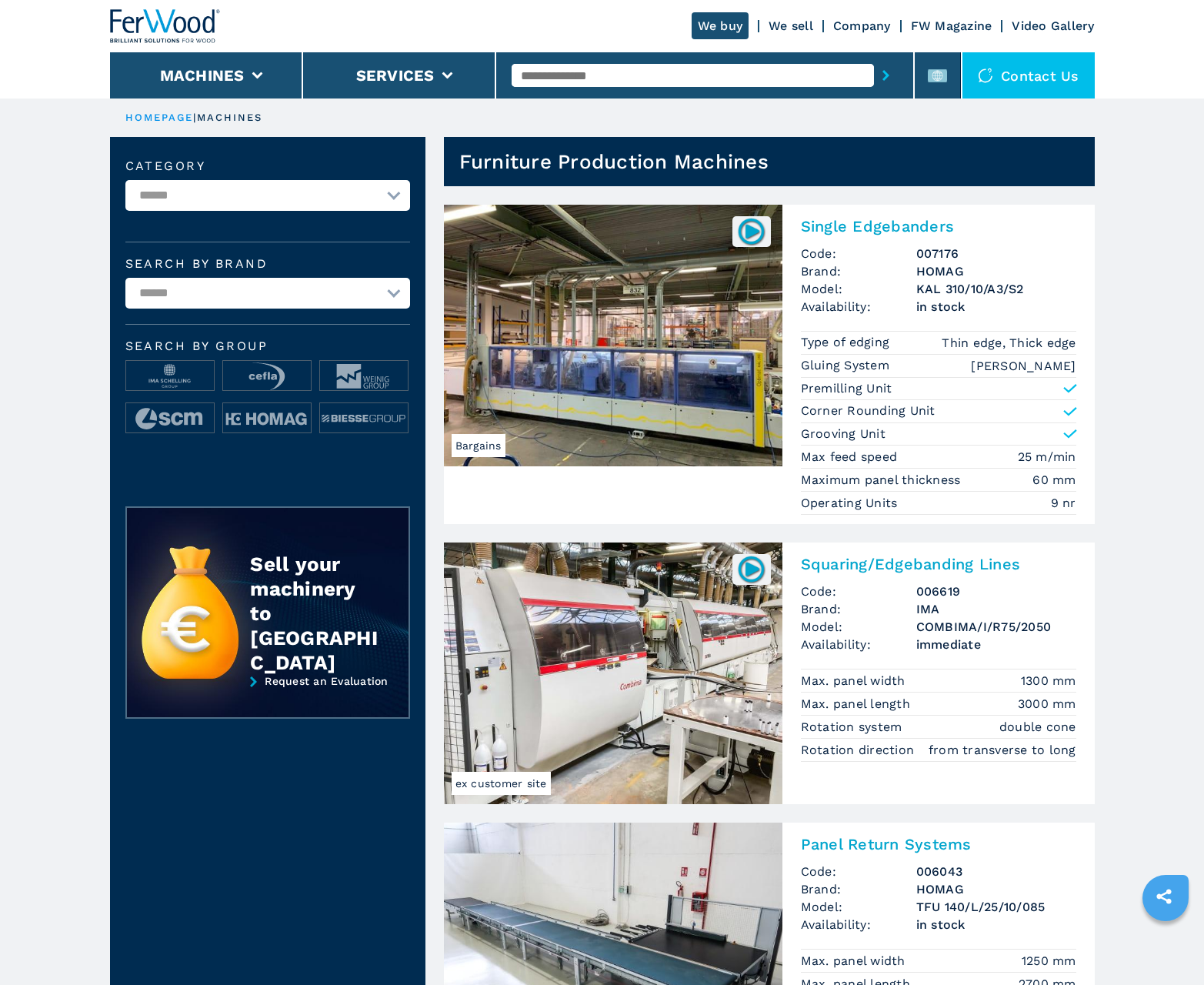
scroll to position [1538, 0]
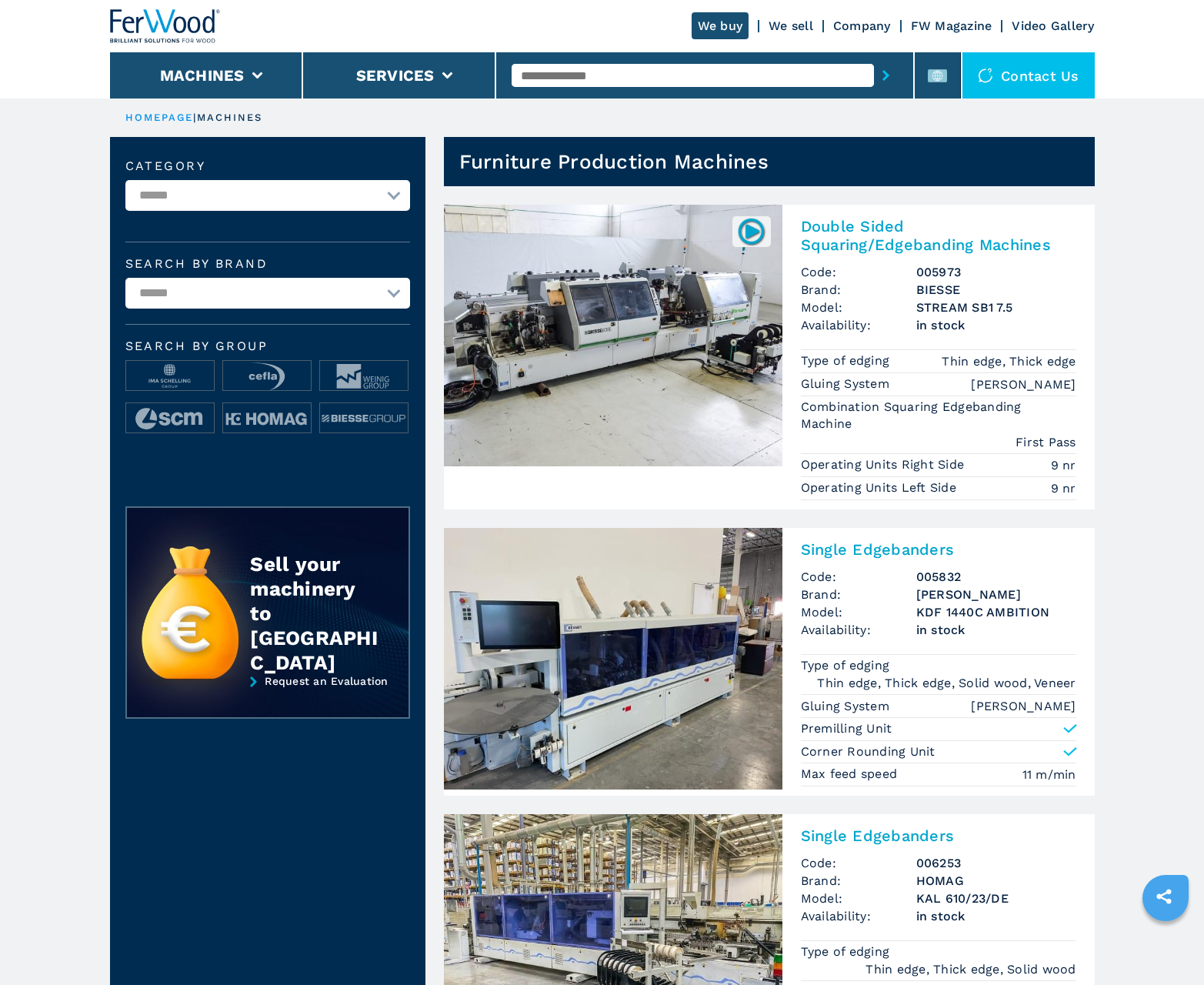
scroll to position [1538, 0]
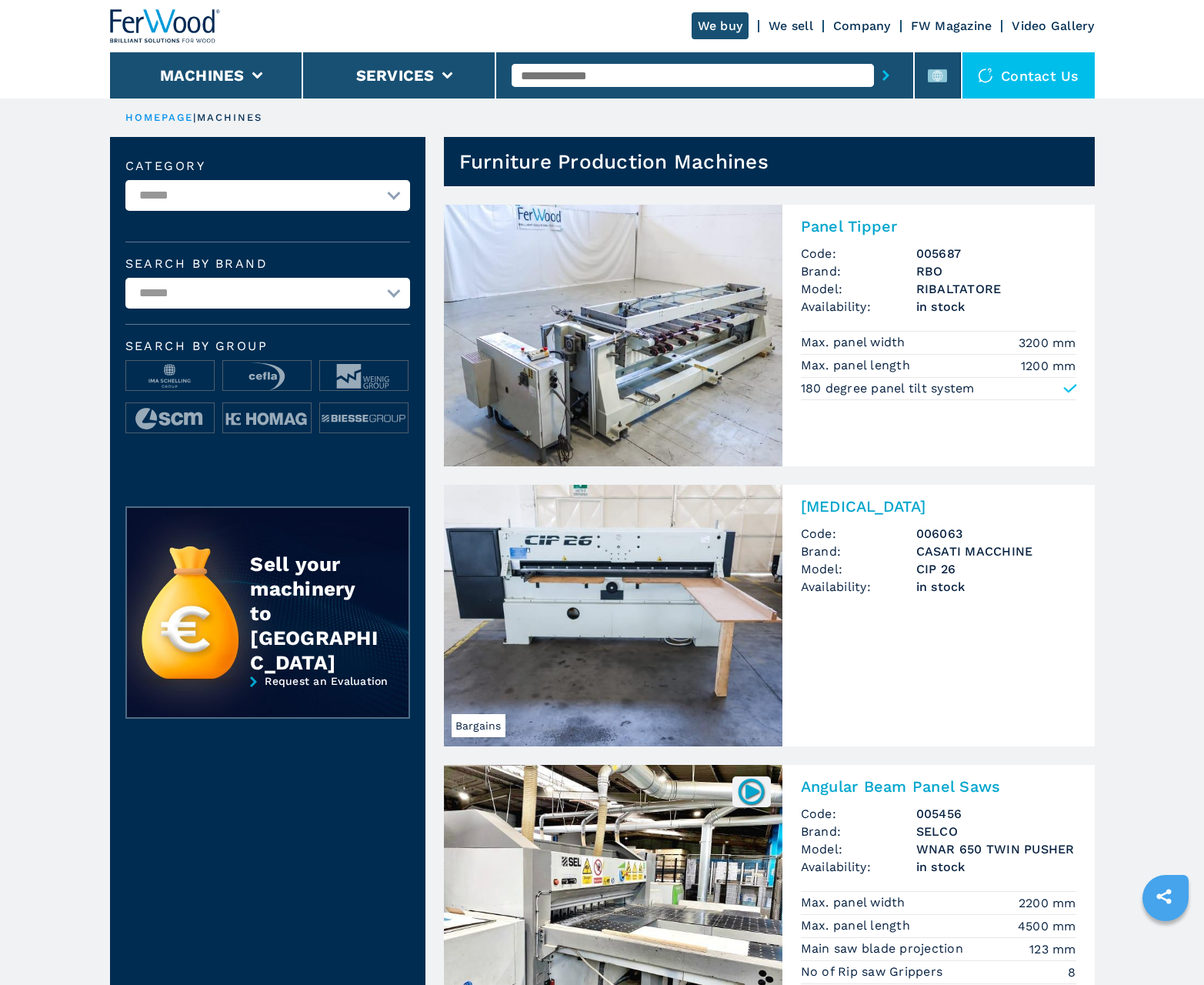
scroll to position [1532, 0]
